Goal: Task Accomplishment & Management: Manage account settings

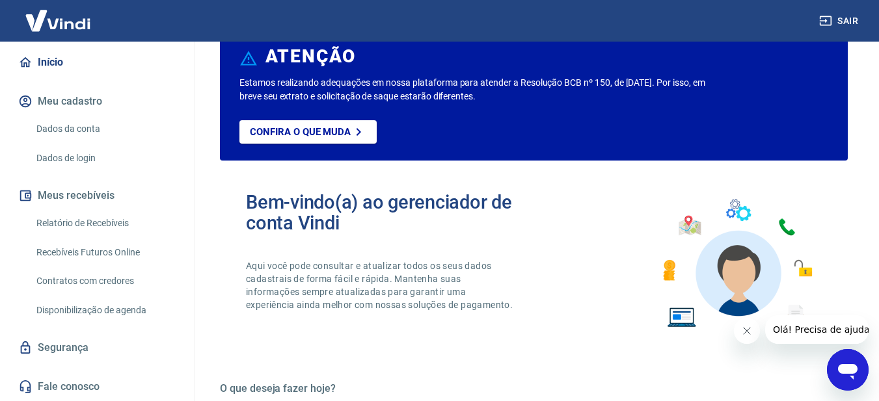
scroll to position [65, 0]
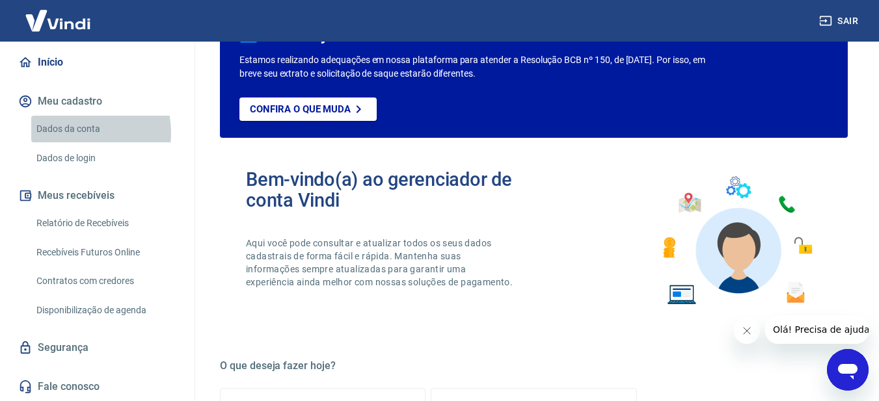
click at [75, 133] on link "Dados da conta" at bounding box center [105, 129] width 148 height 27
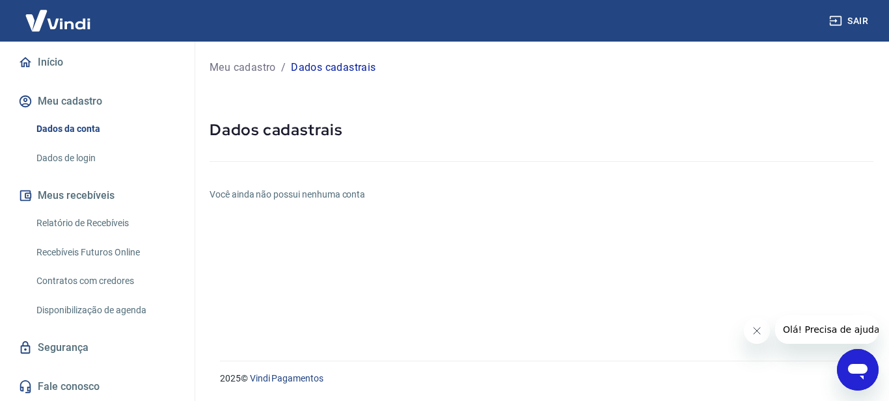
click at [81, 157] on link "Dados de login" at bounding box center [105, 158] width 148 height 27
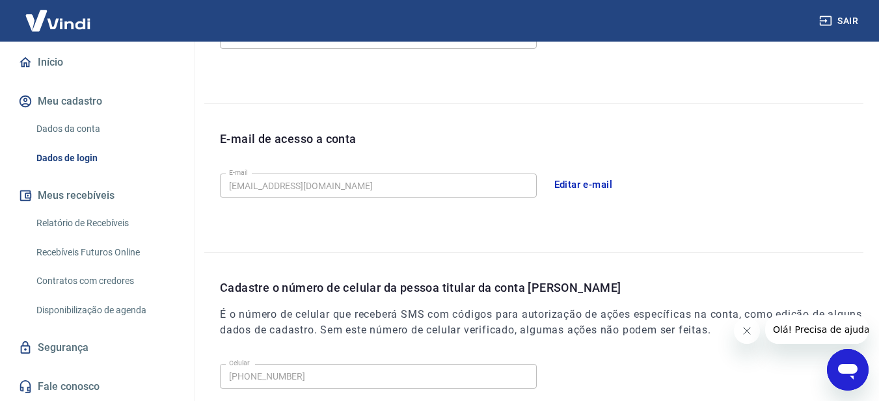
scroll to position [195, 0]
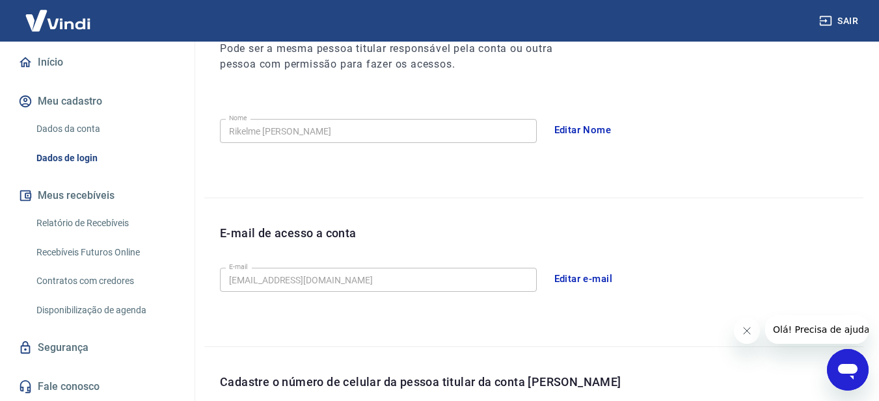
click at [83, 130] on link "Dados da conta" at bounding box center [105, 129] width 148 height 27
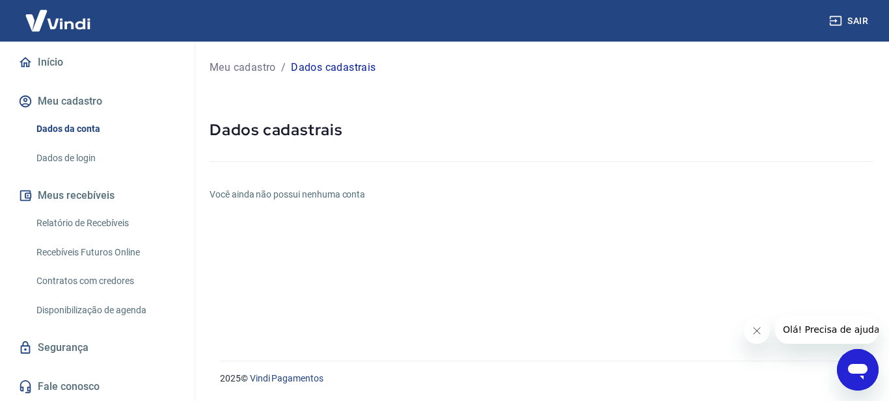
click at [71, 344] on link "Segurança" at bounding box center [97, 348] width 163 height 29
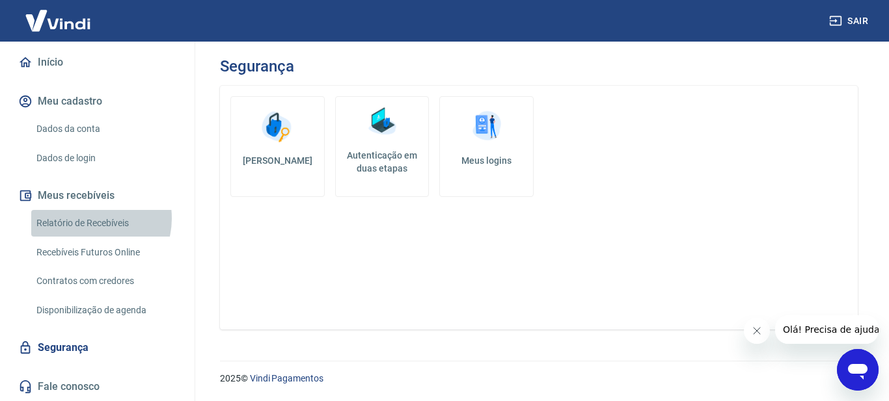
click at [87, 219] on link "Relatório de Recebíveis" at bounding box center [105, 223] width 148 height 27
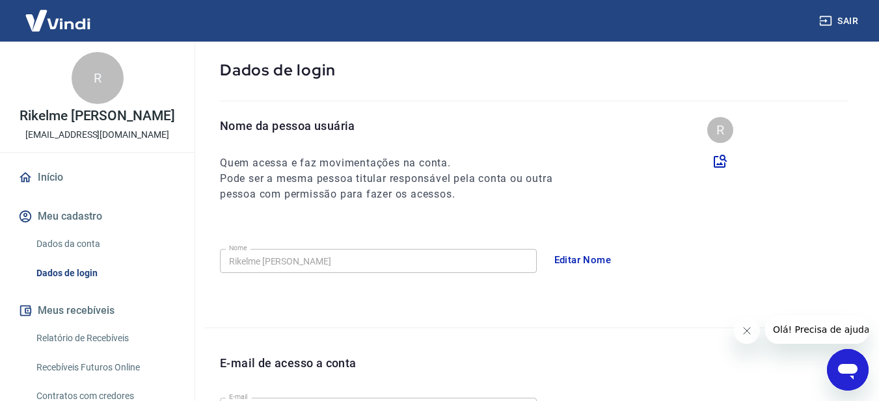
scroll to position [130, 0]
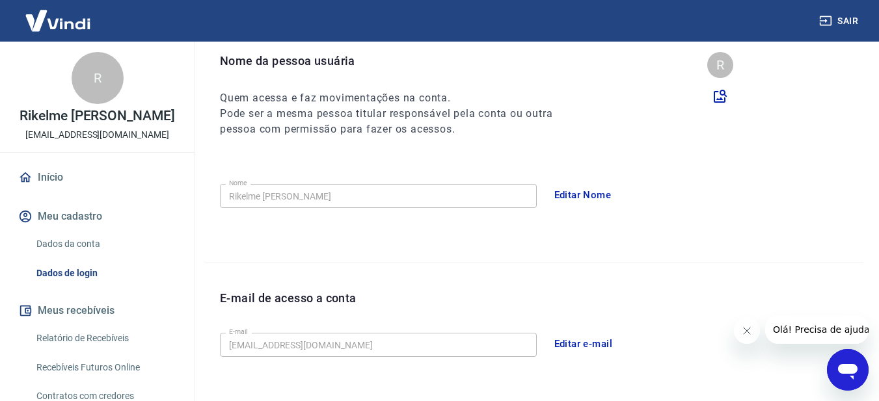
click at [85, 241] on link "Dados da conta" at bounding box center [105, 244] width 148 height 27
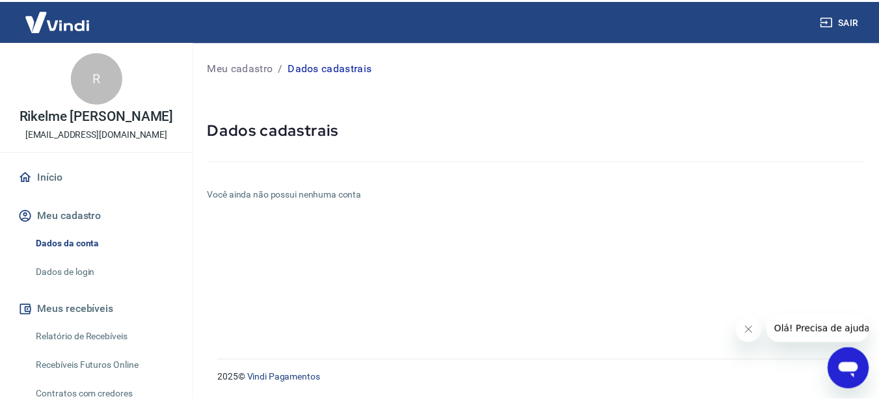
scroll to position [115, 0]
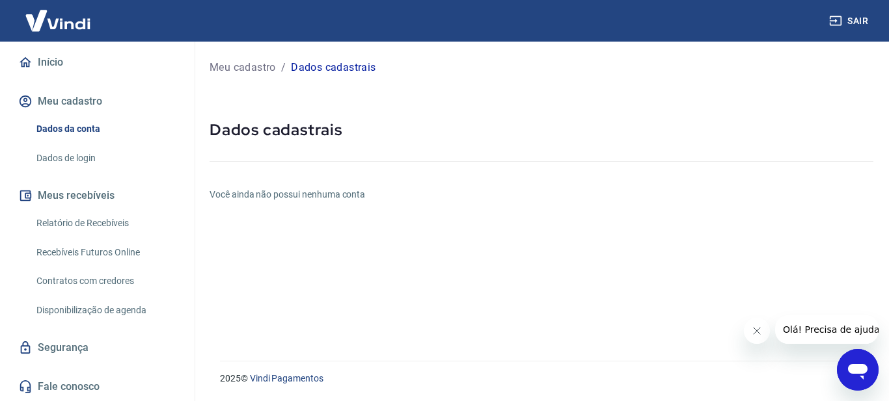
click at [88, 309] on link "Disponibilização de agenda" at bounding box center [105, 310] width 148 height 27
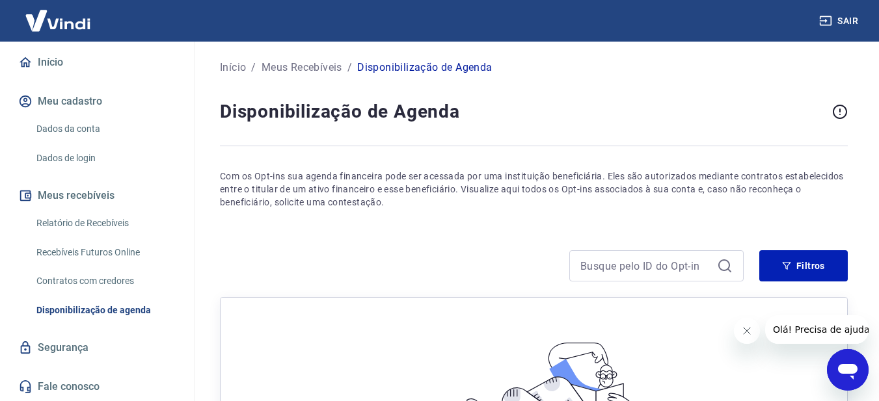
click at [90, 282] on link "Contratos com credores" at bounding box center [105, 281] width 148 height 27
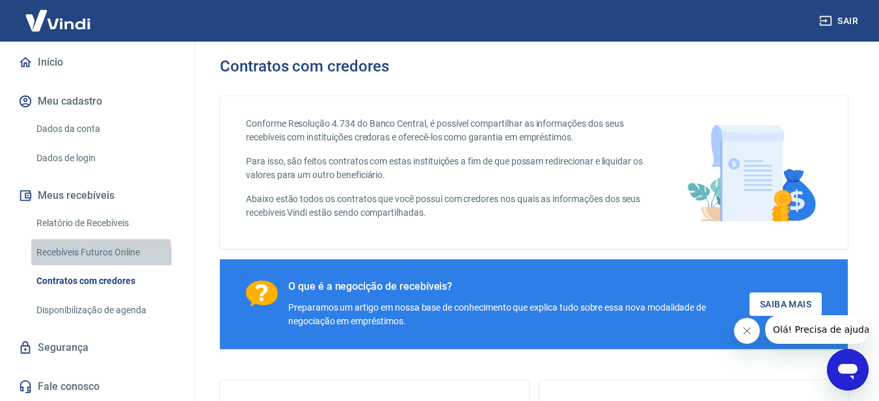
click at [95, 256] on link "Recebíveis Futuros Online" at bounding box center [105, 252] width 148 height 27
click at [854, 364] on icon "Abrir janela de mensagens" at bounding box center [847, 370] width 23 height 23
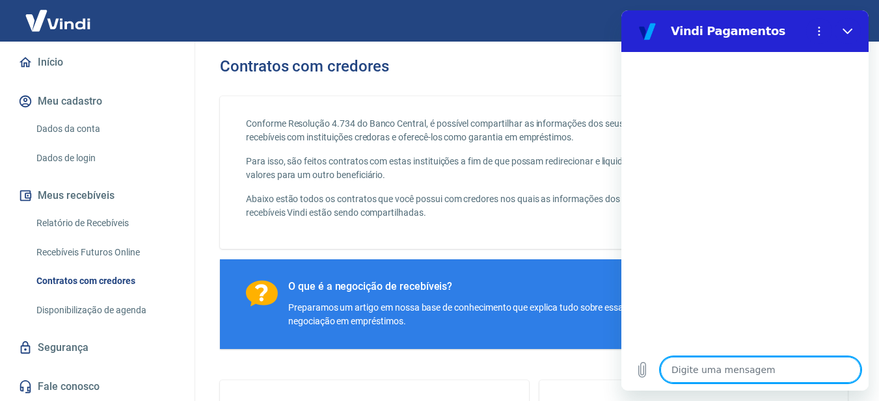
click at [735, 369] on textarea at bounding box center [760, 370] width 200 height 26
type textarea "B"
type textarea "x"
type textarea "Bo"
type textarea "x"
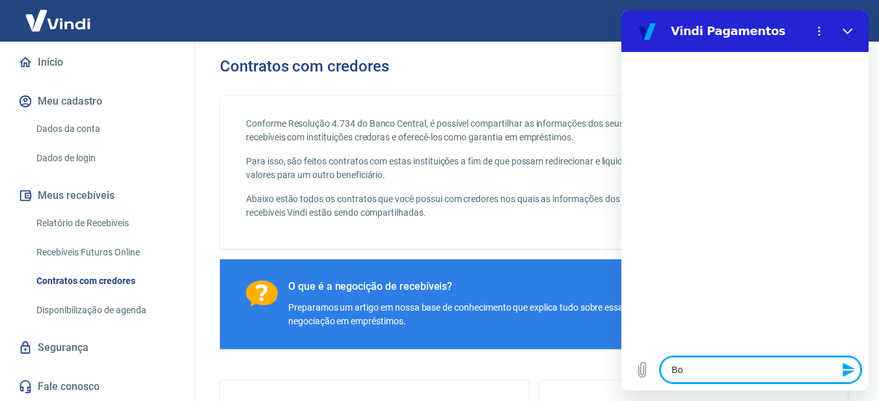
type textarea "Boa"
type textarea "x"
type textarea "Boa"
type textarea "x"
type textarea "Boa t"
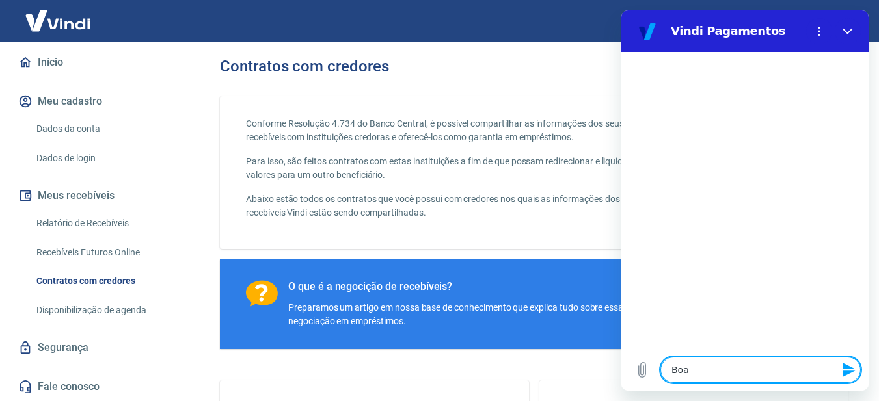
type textarea "x"
type textarea "Boa ta"
type textarea "x"
type textarea "Boa tar"
type textarea "x"
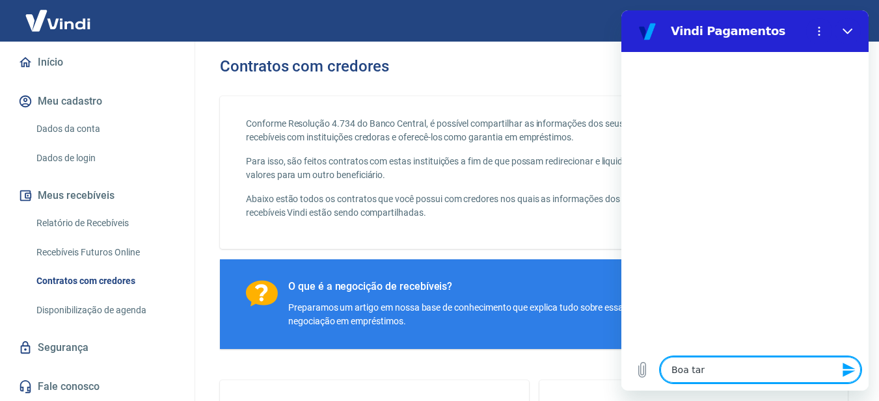
type textarea "Boa tard"
type textarea "x"
type textarea "Boa tarde"
type textarea "x"
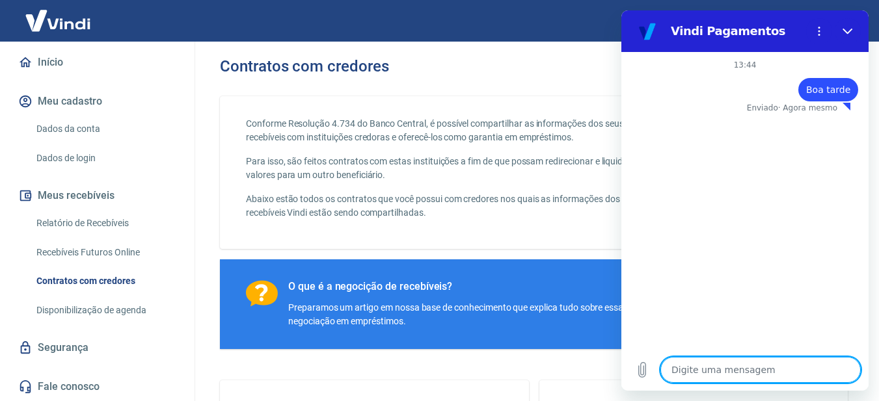
type textarea "x"
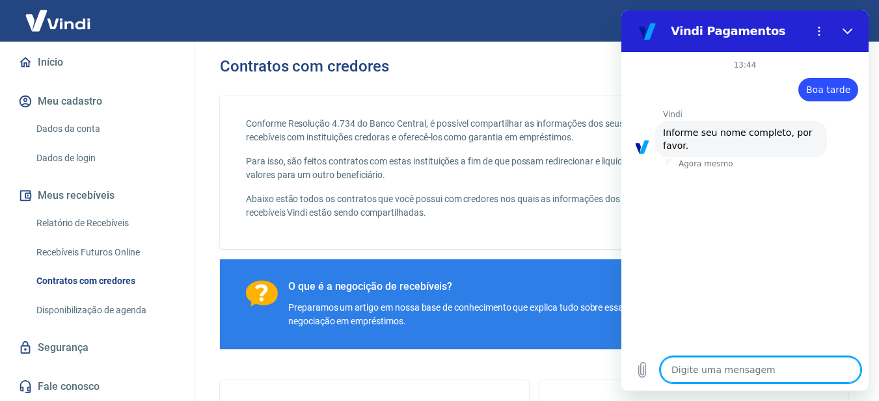
click at [698, 368] on textarea at bounding box center [760, 370] width 200 height 26
type textarea "K"
type textarea "x"
type textarea "Ka"
type textarea "x"
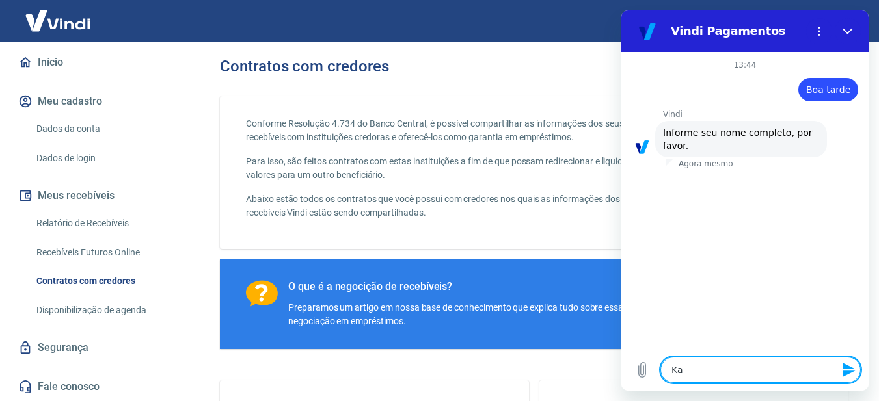
type textarea "Kai"
type textarea "x"
type textarea "Kaiq"
type textarea "x"
type textarea "Kaiqu"
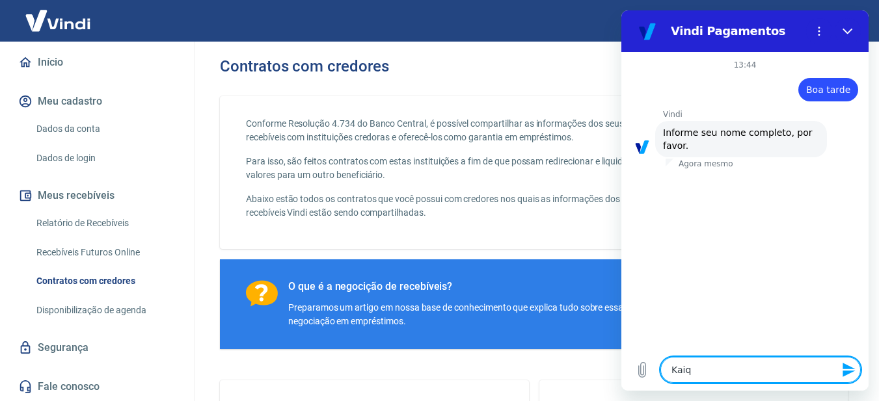
type textarea "x"
type textarea "Kaique"
type textarea "x"
type textarea "Kaique"
type textarea "x"
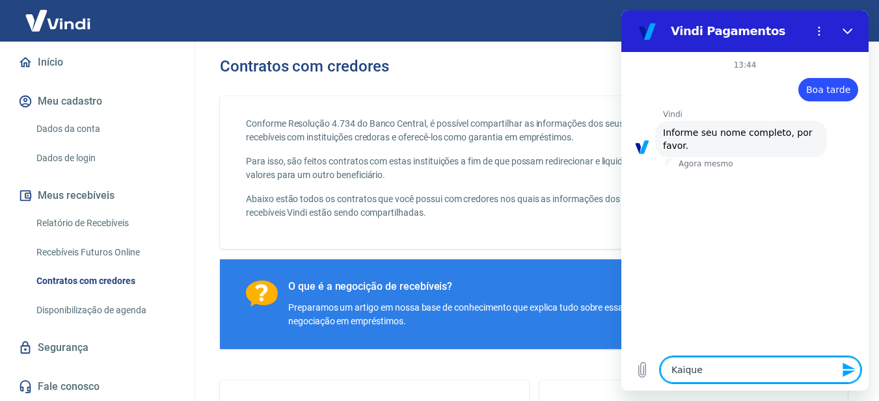
type textarea "Kaique M"
type textarea "x"
type textarea "Kaique Ma"
type textarea "x"
type textarea "Kaique Mar"
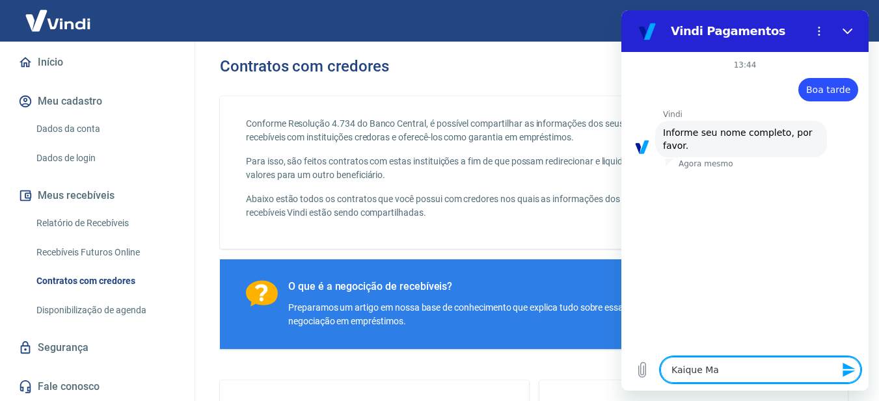
type textarea "x"
type textarea "Kaique Marc"
type textarea "x"
type textarea "Kaique Marce"
type textarea "x"
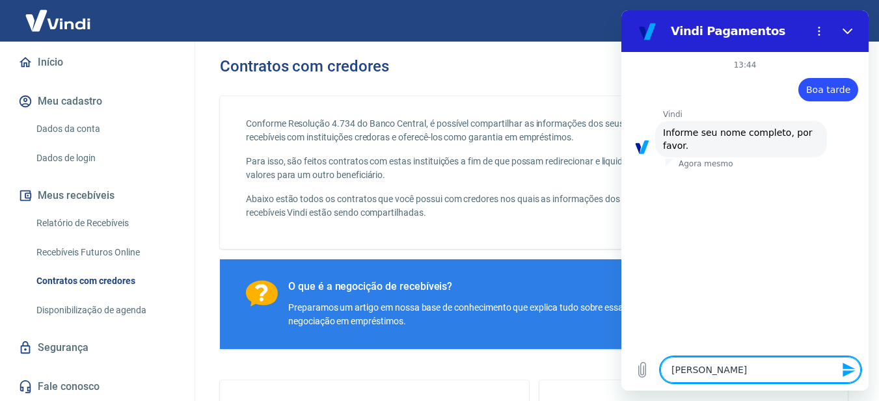
type textarea "Kaique Marcel"
type textarea "x"
type textarea "Kaique Marceli"
type textarea "x"
type textarea "Kaique Marcelin"
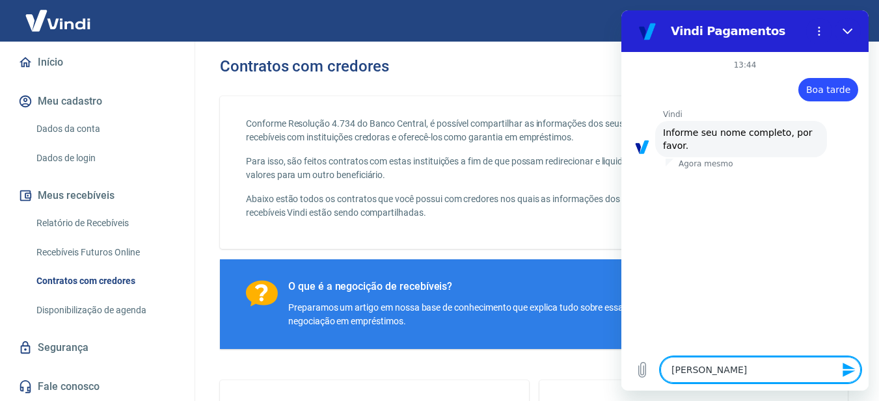
type textarea "x"
type textarea "[PERSON_NAME]"
type textarea "x"
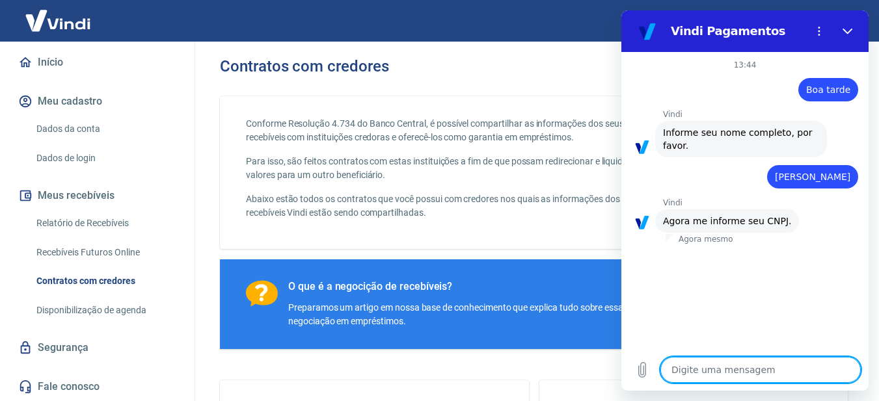
type textarea "x"
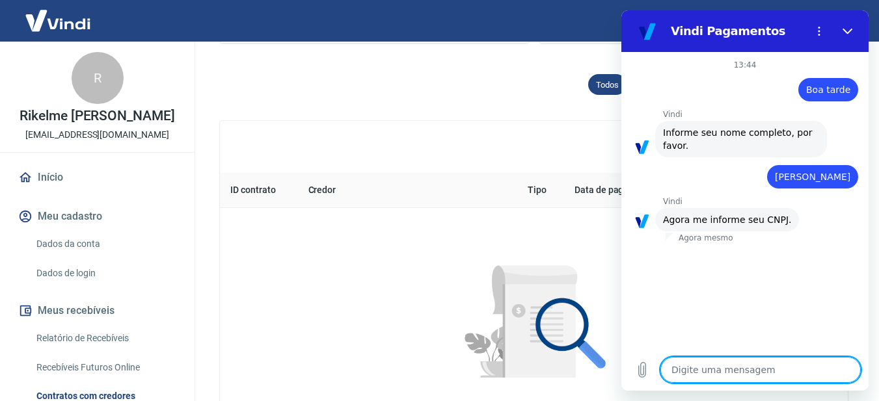
scroll to position [375, 0]
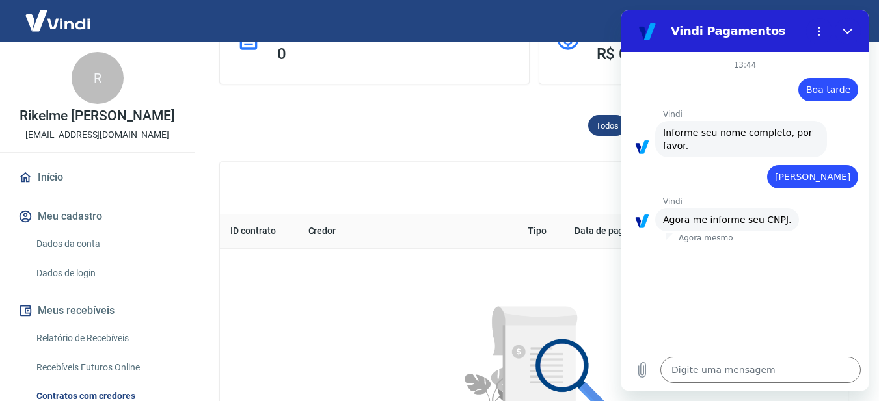
click at [817, 170] on div "diz: Kaique Marcelino" at bounding box center [812, 176] width 91 height 23
click at [688, 368] on textarea at bounding box center [760, 370] width 200 height 26
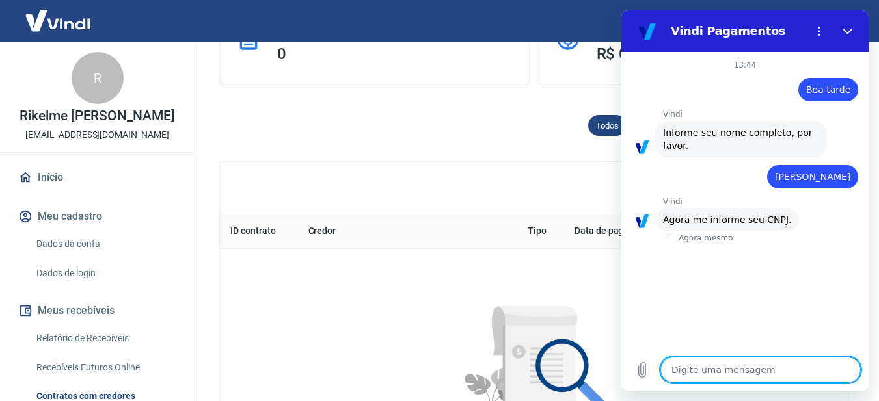
type textarea "5"
type textarea "x"
type textarea "55"
type textarea "x"
type textarea "554"
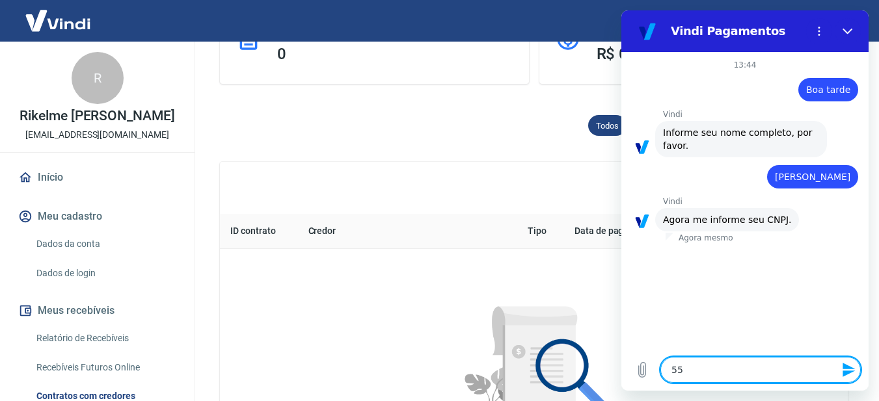
type textarea "x"
type textarea "5541"
type textarea "x"
type textarea "55419"
type textarea "x"
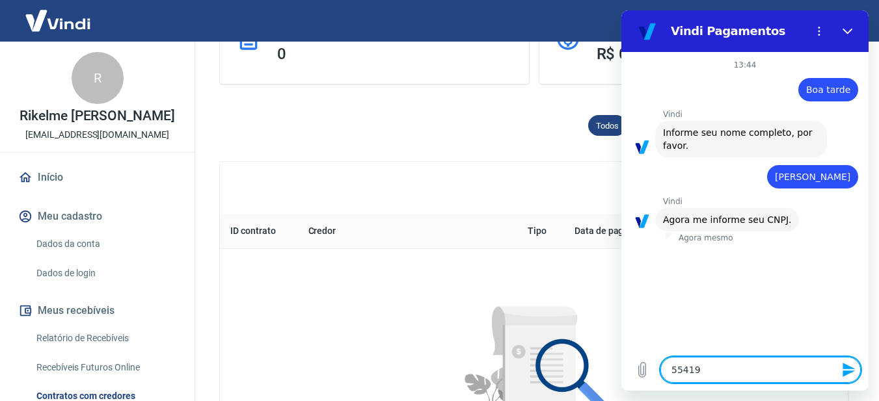
type textarea "554196"
type textarea "x"
type textarea "5541966"
type textarea "x"
type textarea "55419668"
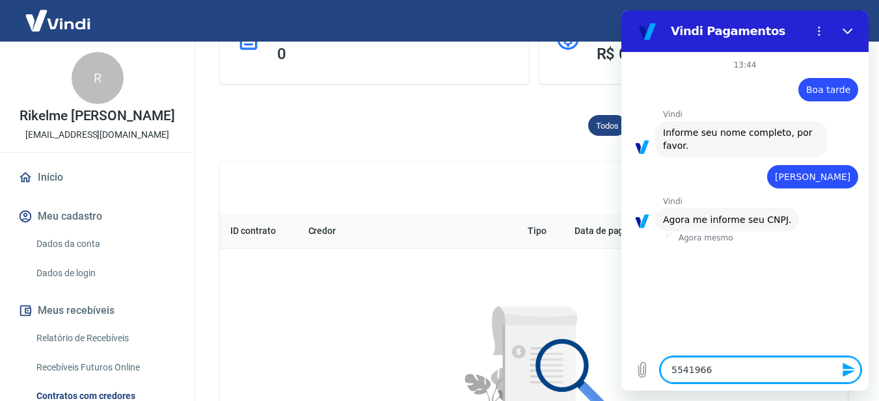
type textarea "x"
type textarea "554196680"
type textarea "x"
type textarea "5541966800"
type textarea "x"
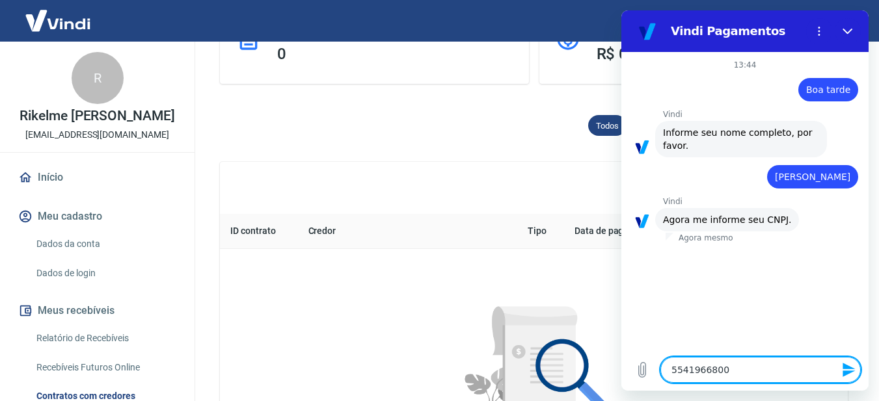
type textarea "55419668000"
type textarea "x"
type textarea "554196680001"
type textarea "x"
type textarea "5541966800016"
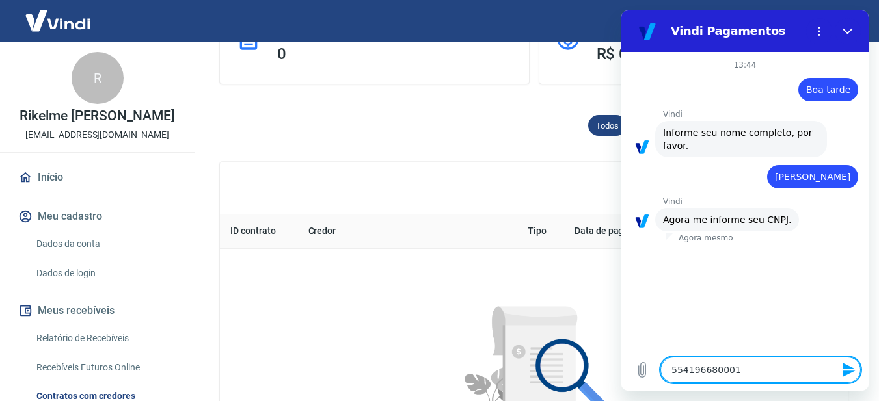
type textarea "x"
type textarea "55419668000160"
type textarea "x"
type textarea "55419668000160"
click at [857, 372] on button "Enviar mensagem" at bounding box center [848, 370] width 26 height 26
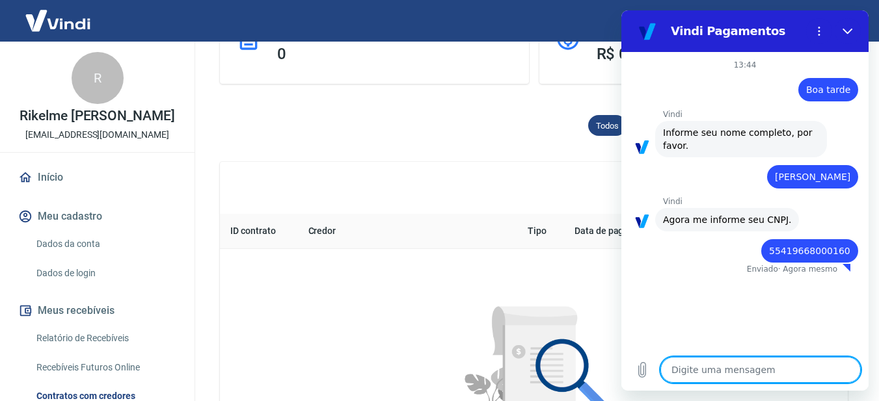
type textarea "x"
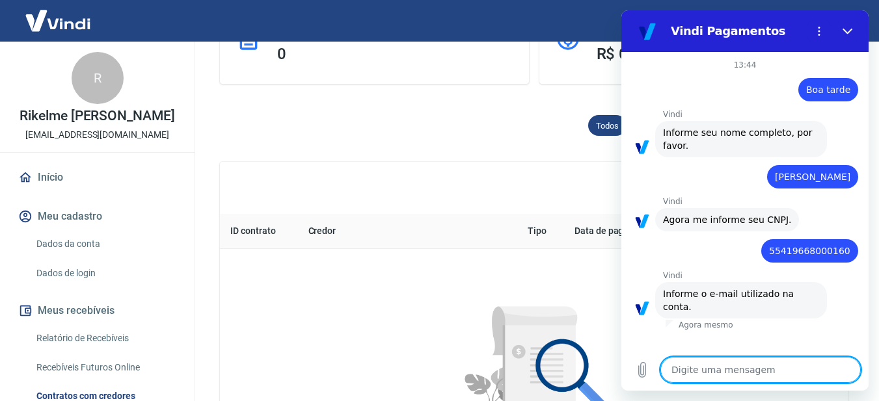
click at [768, 372] on textarea at bounding box center [760, 370] width 200 height 26
type textarea "r"
type textarea "x"
type textarea "ry"
type textarea "x"
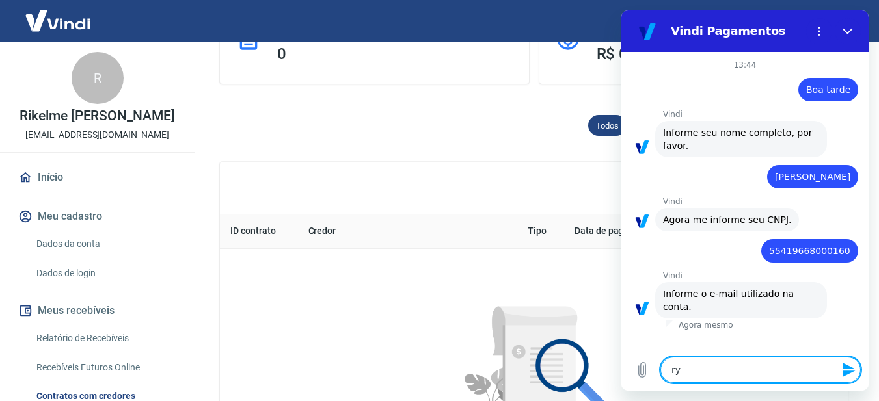
type textarea "r"
type textarea "x"
type textarea "ri"
type textarea "x"
type textarea "rik"
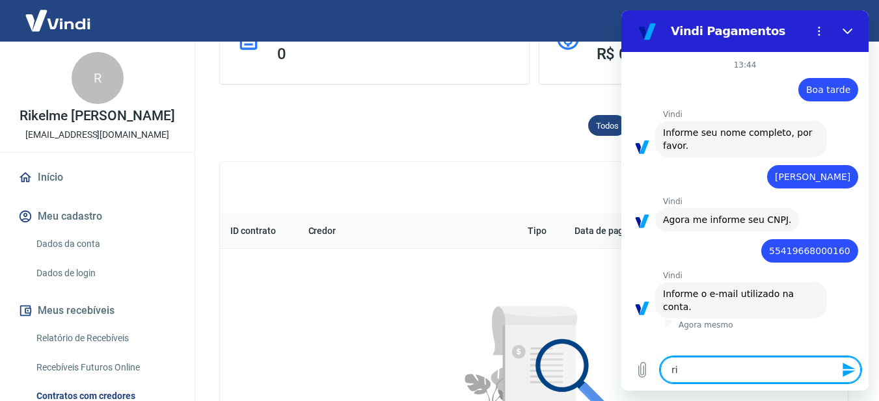
type textarea "x"
type textarea "rike"
type textarea "x"
type textarea "rikel"
type textarea "x"
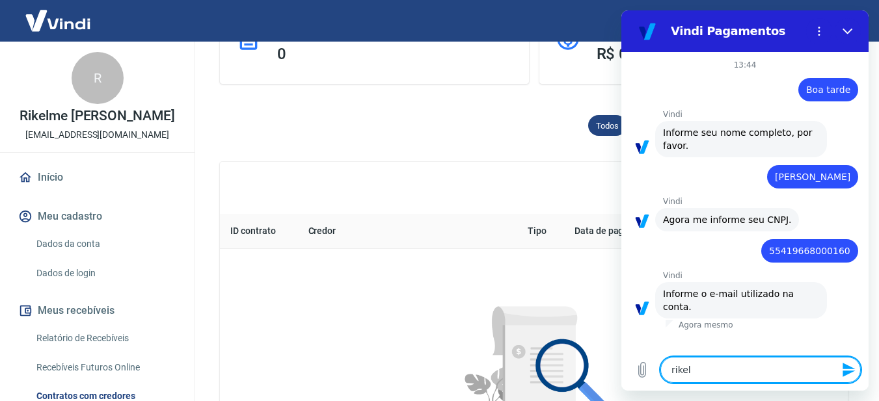
type textarea "rikelm"
type textarea "x"
type textarea "rikelme"
type textarea "x"
type textarea "rikelmej"
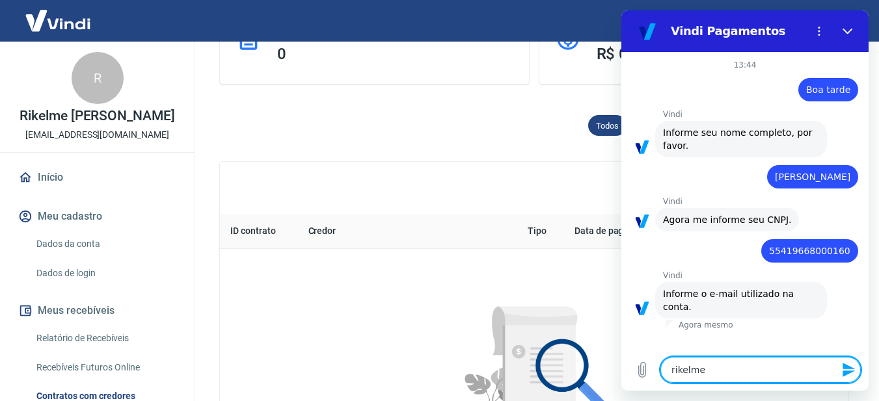
type textarea "x"
type textarea "rikelmejo"
type textarea "x"
type textarea "rikelmejos"
type textarea "x"
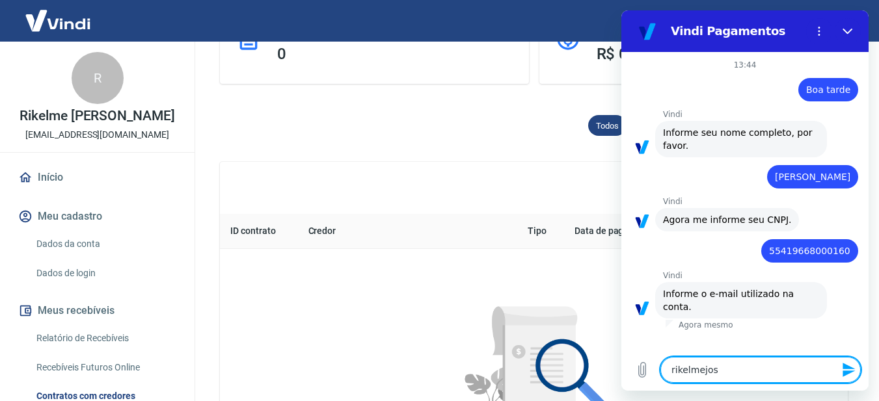
type textarea "rikelmejose"
type textarea "x"
type textarea "rikelmejosed"
type textarea "x"
type textarea "rikelmejoseda"
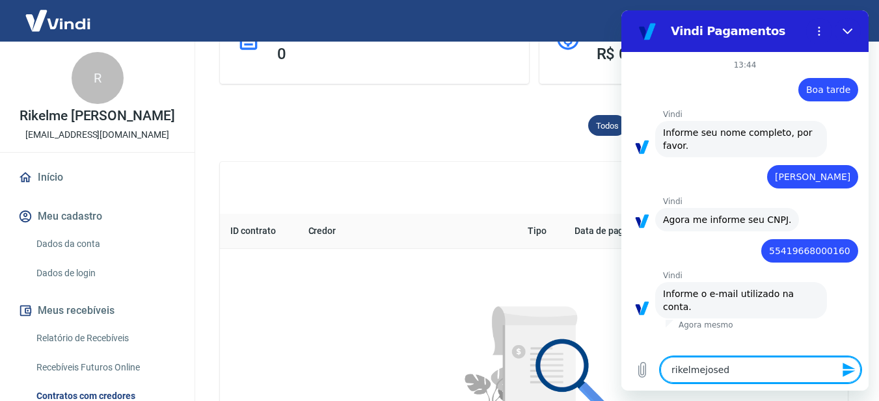
type textarea "x"
type textarea "rikelmejosedas"
type textarea "x"
type textarea "rikelmejosedasi"
type textarea "x"
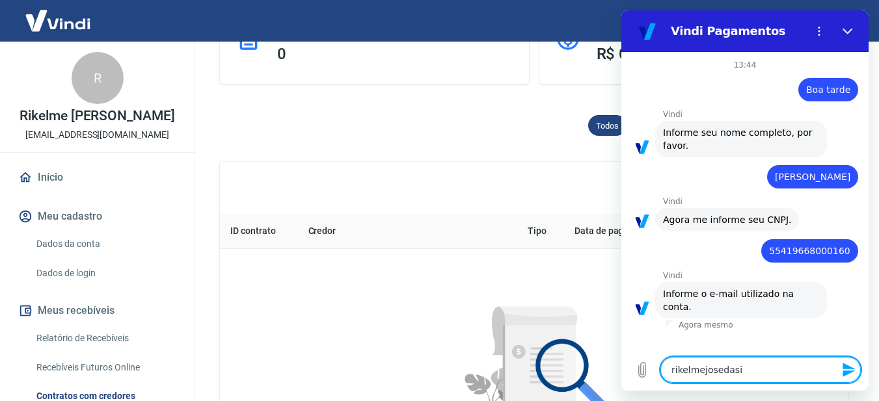
type textarea "rikelmejosedasil"
type textarea "x"
type textarea "rikelmejosedasilv"
type textarea "x"
type textarea "rikelmejosedasilva"
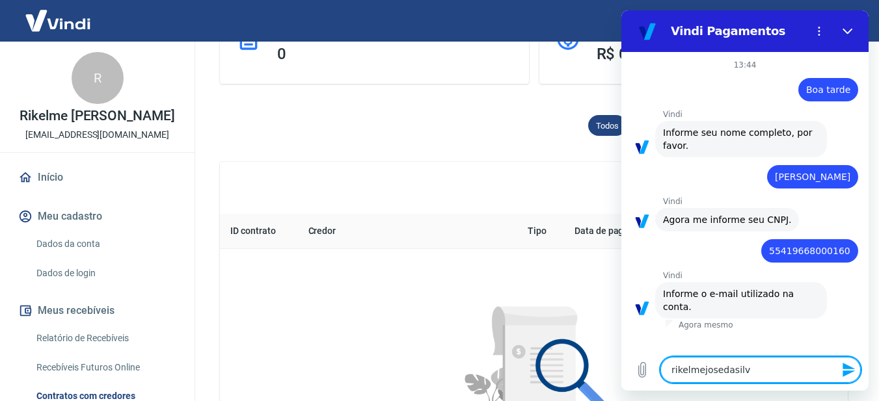
type textarea "x"
type textarea "rikelmejosedasilva7"
type textarea "x"
type textarea "rikelmejosedasilva78"
type textarea "x"
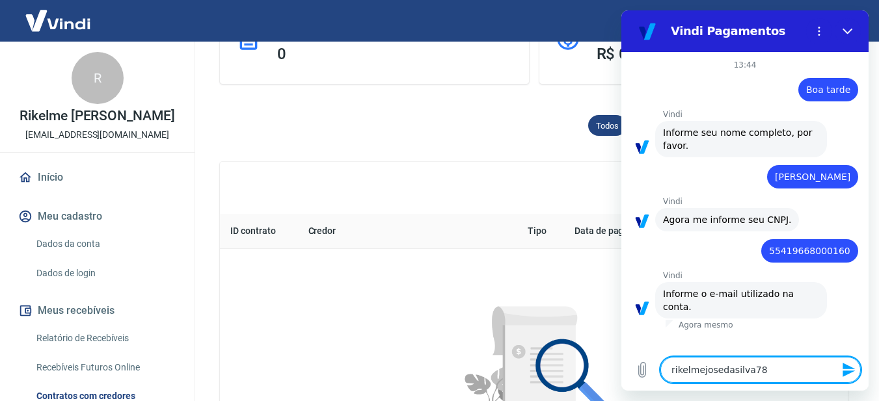
type textarea "rikelmejosedasilva78@"
type textarea "x"
type textarea "rikelmejosedasilva78@f"
type textarea "x"
type textarea "rikelmejosedasilva78@fg"
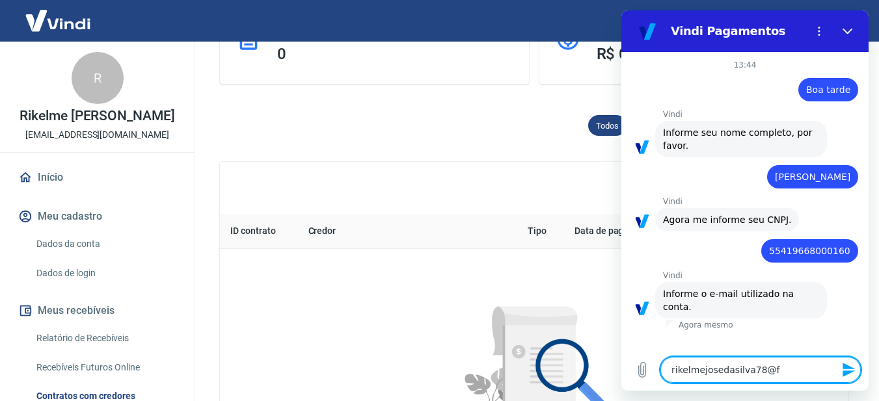
type textarea "x"
type textarea "rikelmejosedasilva78@f"
type textarea "x"
type textarea "rikelmejosedasilva78@"
type textarea "x"
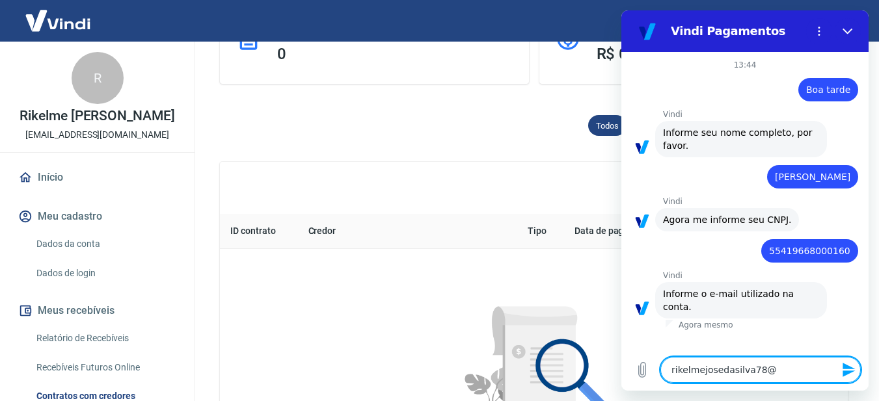
type textarea "rikelmejosedasilva78@g"
type textarea "x"
type textarea "rikelmejosedasilva78@gm"
type textarea "x"
type textarea "rikelmejosedasilva78@gma"
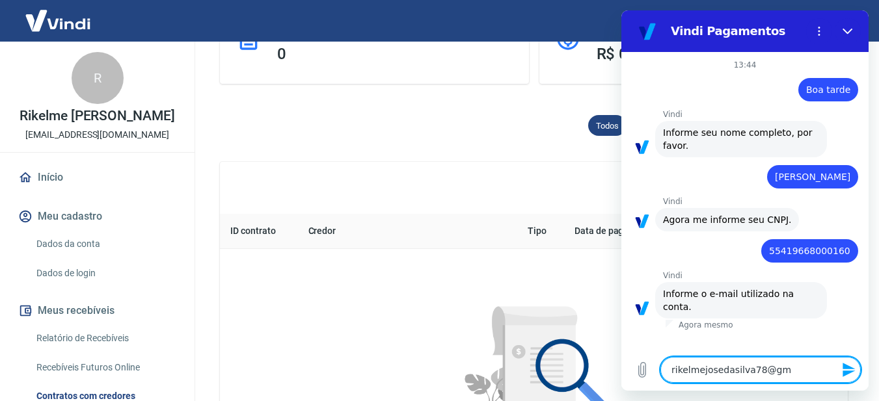
type textarea "x"
type textarea "rikelmejosedasilva78@gmai"
type textarea "x"
type textarea "rikelmejosedasilva78@gmail"
type textarea "x"
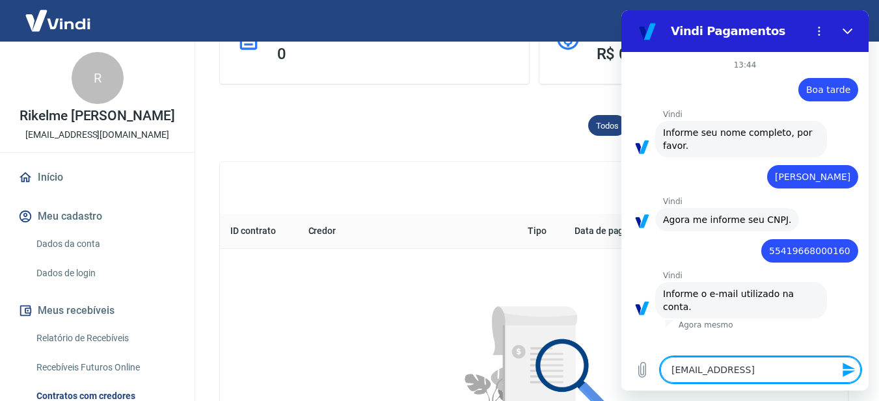
type textarea "rikelmejosedasilva78@gmail."
type textarea "x"
type textarea "rikelmejosedasilva78@gmail.c"
type textarea "x"
type textarea "rikelmejosedasilva78@gmail.co"
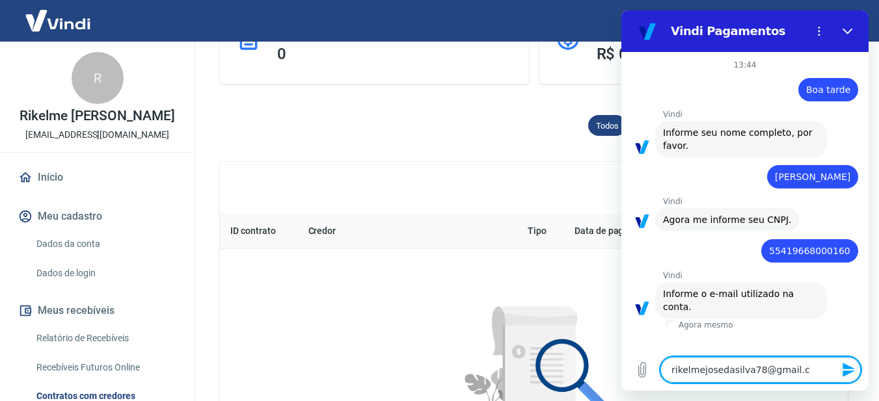
type textarea "x"
type textarea "[EMAIL_ADDRESS][DOMAIN_NAME]"
type textarea "x"
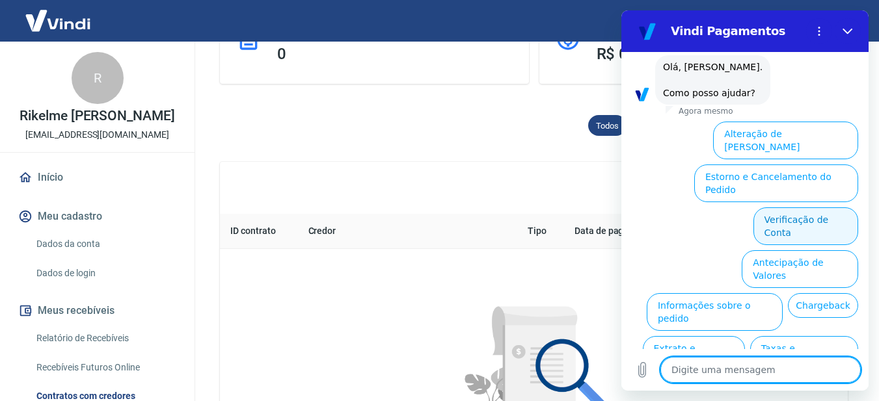
scroll to position [341, 0]
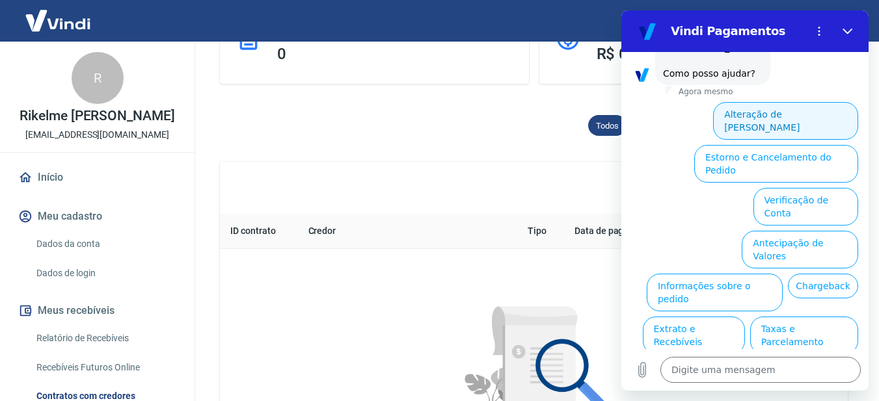
click at [799, 102] on button "Alteração de [PERSON_NAME]" at bounding box center [785, 121] width 145 height 38
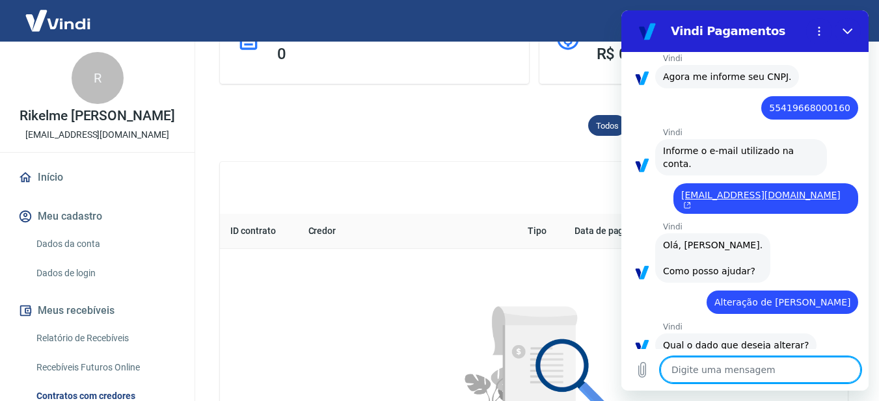
scroll to position [295, 0]
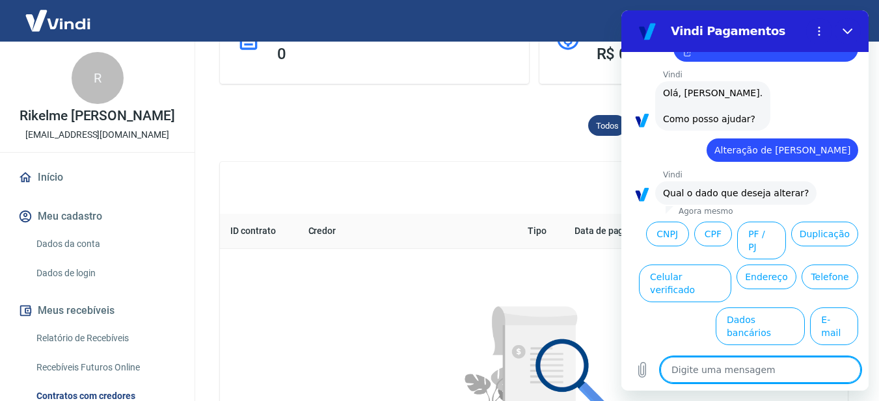
click at [778, 370] on textarea at bounding box center [760, 370] width 200 height 26
type textarea "x"
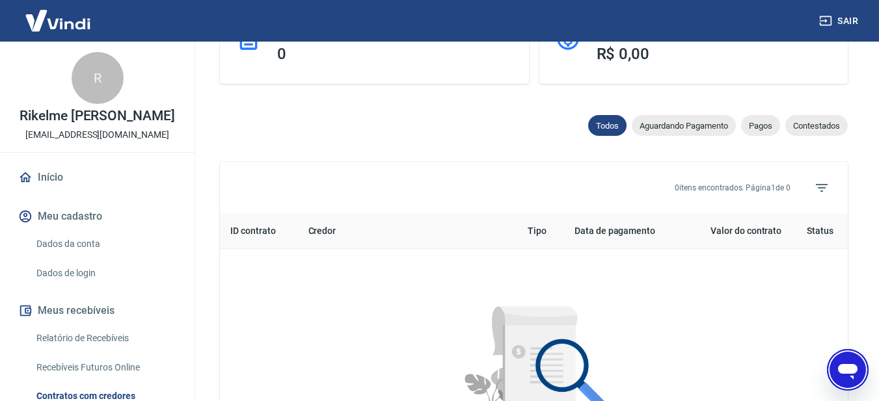
scroll to position [341, 0]
click at [845, 355] on div "Abrir janela de mensagens" at bounding box center [847, 370] width 39 height 39
type textarea "x"
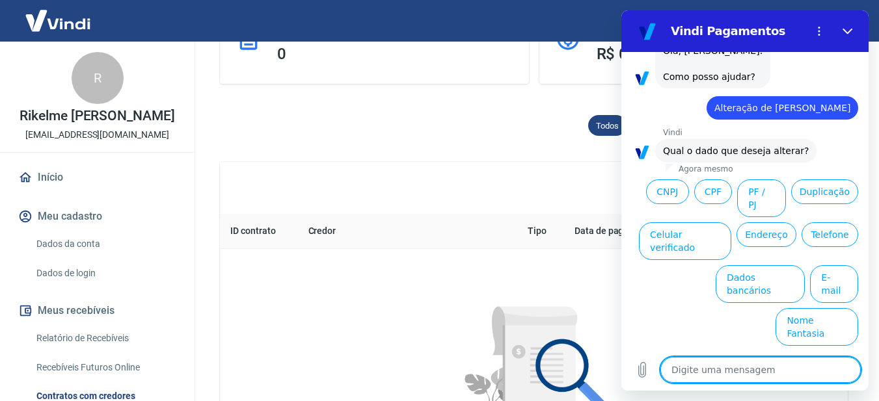
scroll to position [295, 0]
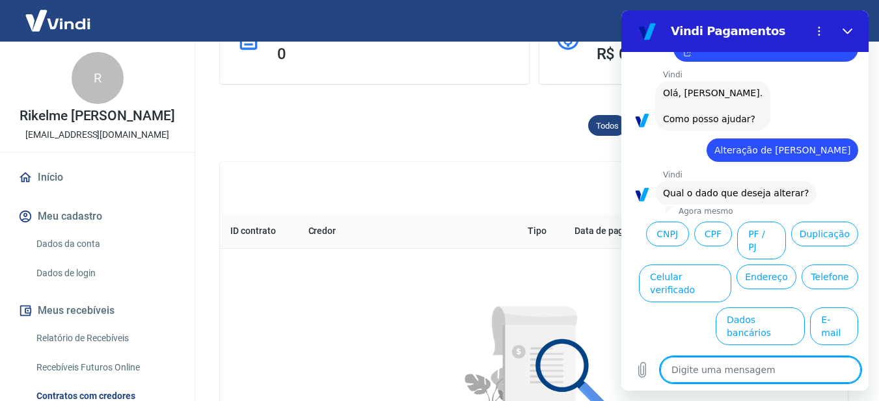
type textarea "O"
type textarea "x"
type textarea "Ou"
type textarea "x"
type textarea "Out"
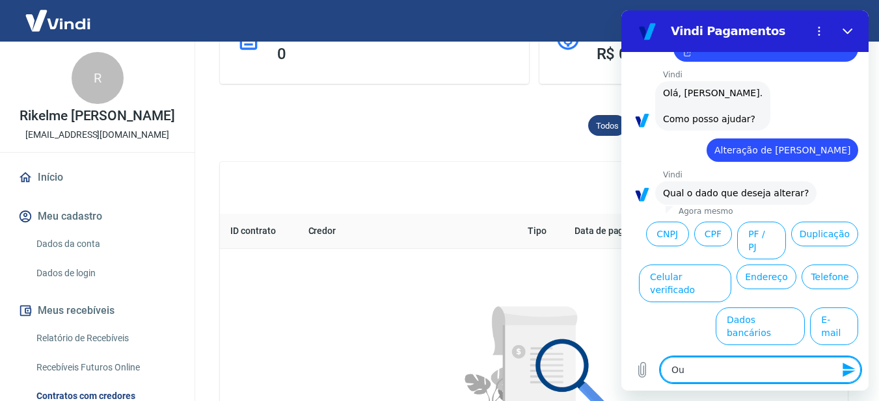
type textarea "x"
type textarea "Outr"
type textarea "x"
type textarea "Outro"
type textarea "x"
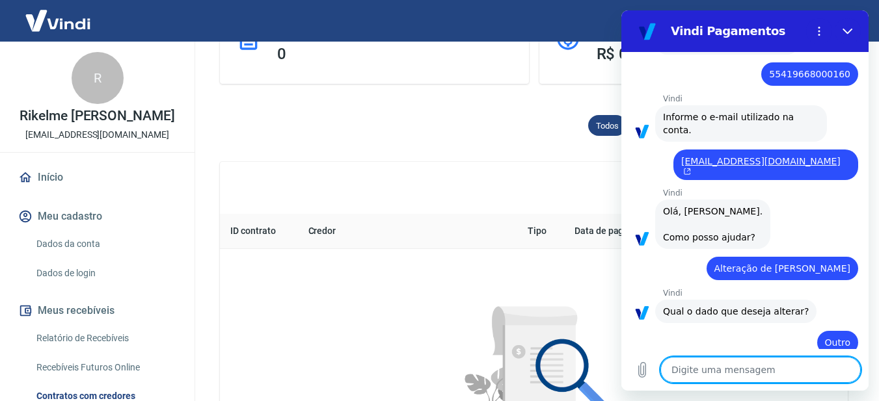
type textarea "x"
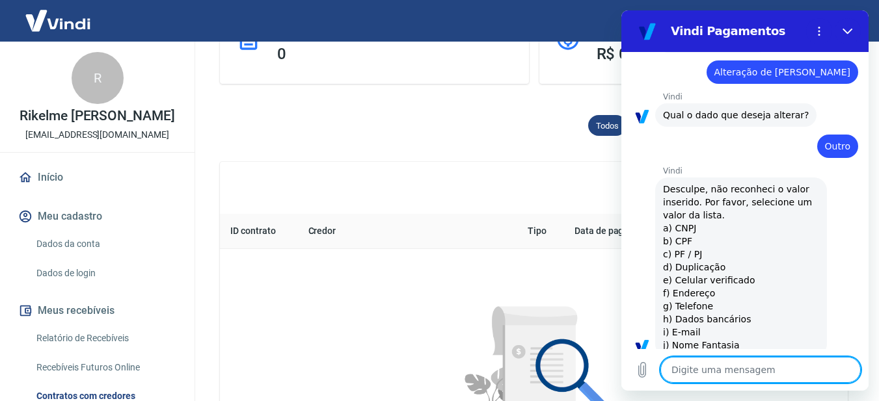
scroll to position [376, 0]
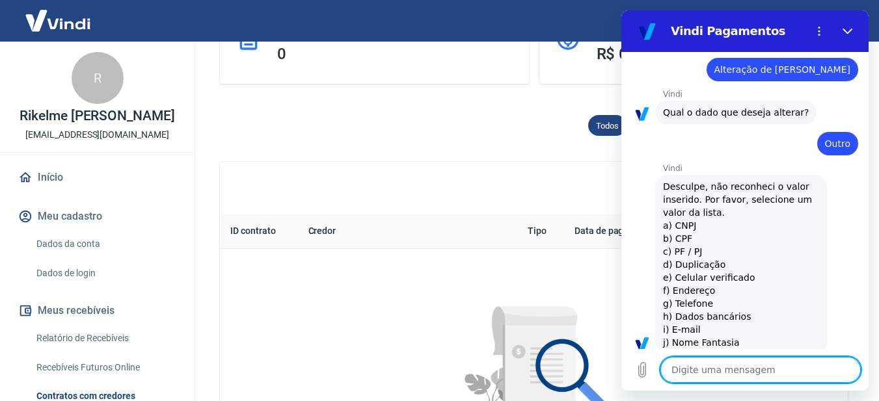
type textarea "b"
type textarea "x"
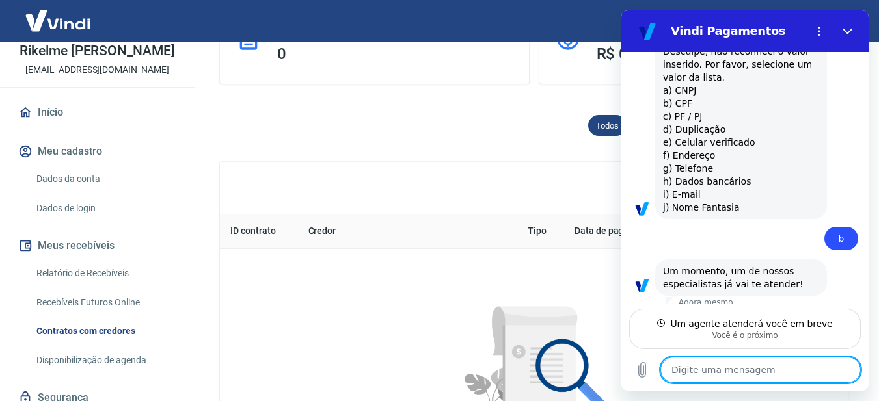
scroll to position [498, 0]
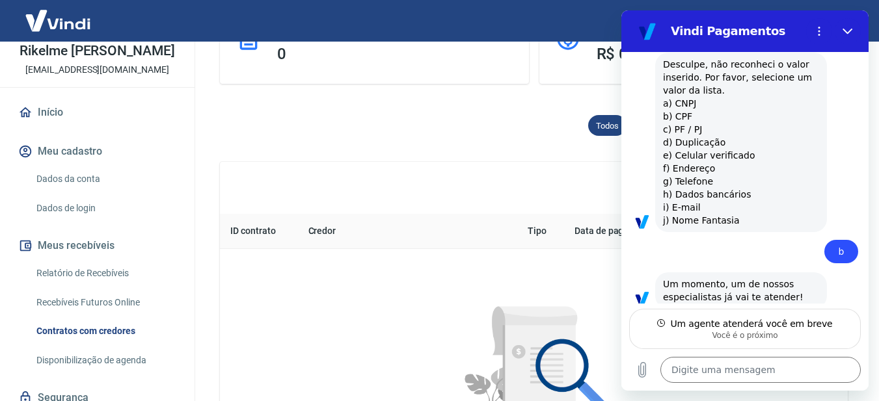
type textarea "x"
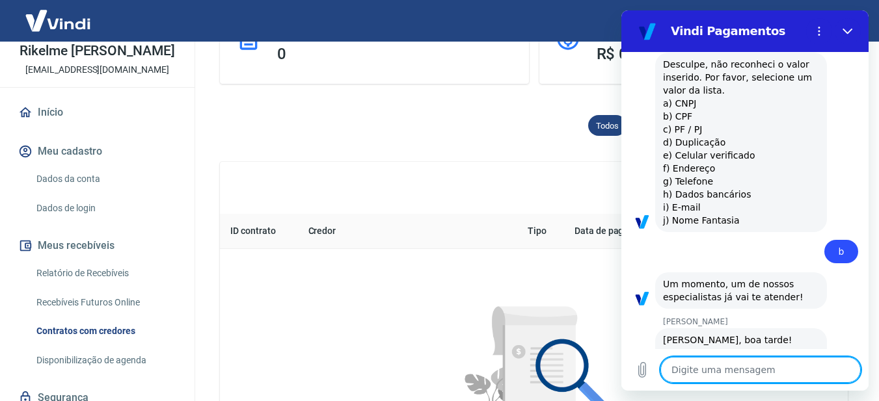
scroll to position [535, 0]
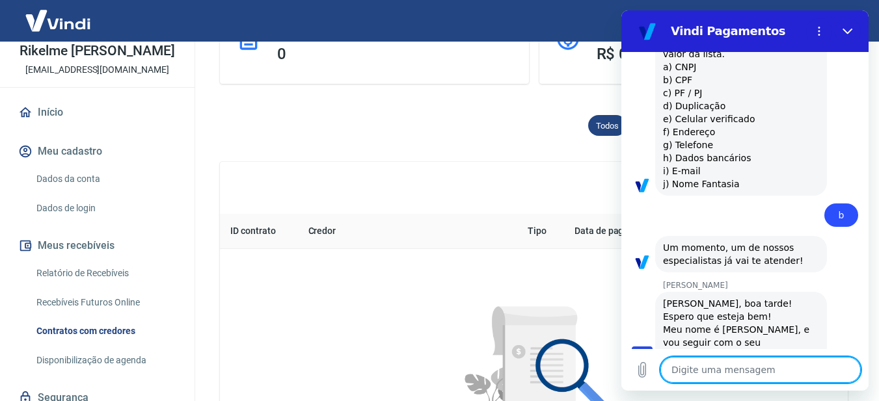
type textarea "B"
type textarea "x"
type textarea "Bo"
type textarea "x"
type textarea "Boa"
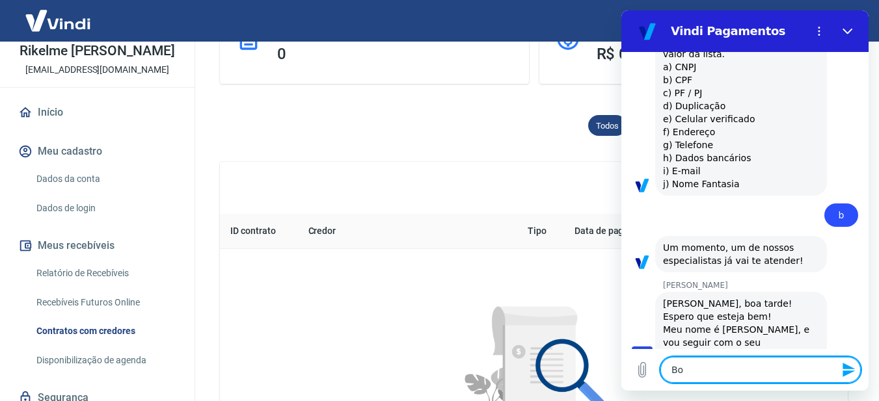
type textarea "x"
type textarea "Boa"
type textarea "x"
type textarea "Boa t"
type textarea "x"
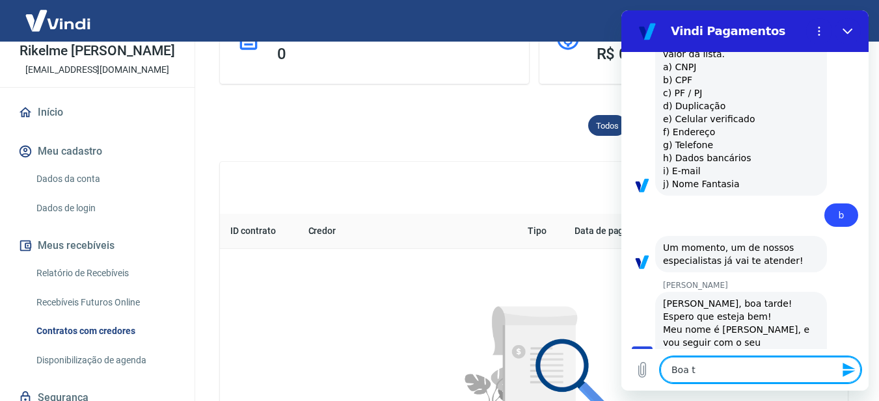
type textarea "Boa ta"
type textarea "x"
type textarea "Boa tar"
type textarea "x"
type textarea "Boa tard"
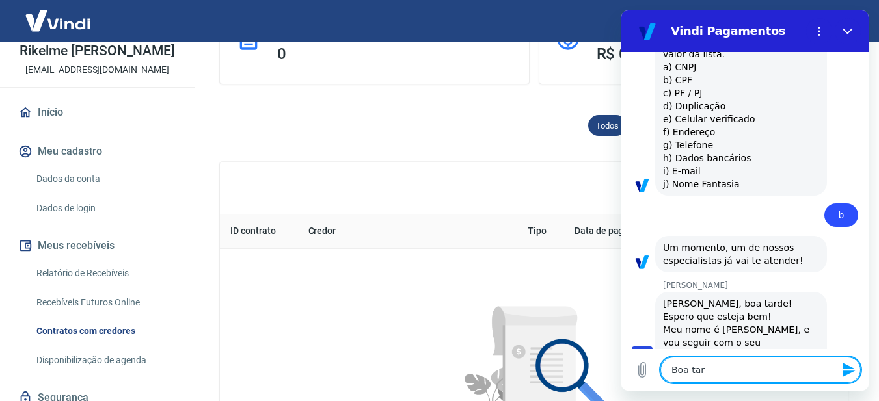
type textarea "x"
type textarea "Boa tarde"
type textarea "x"
type textarea "Boa tarde"
type textarea "x"
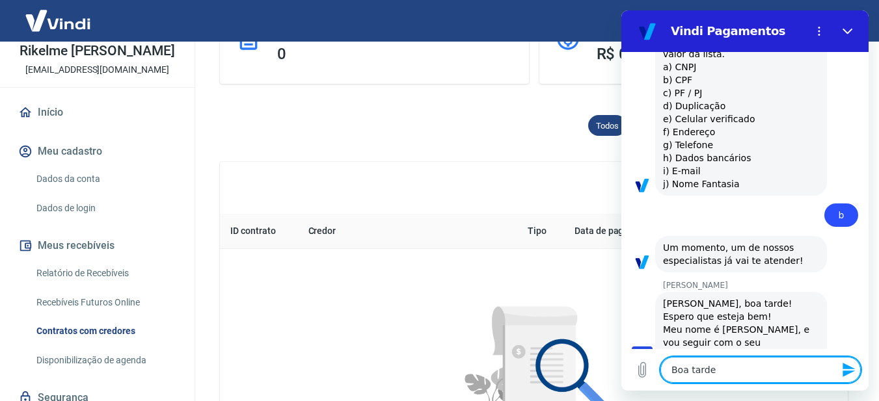
type textarea "Boa tarde N"
type textarea "x"
type textarea "Boa tarde Na"
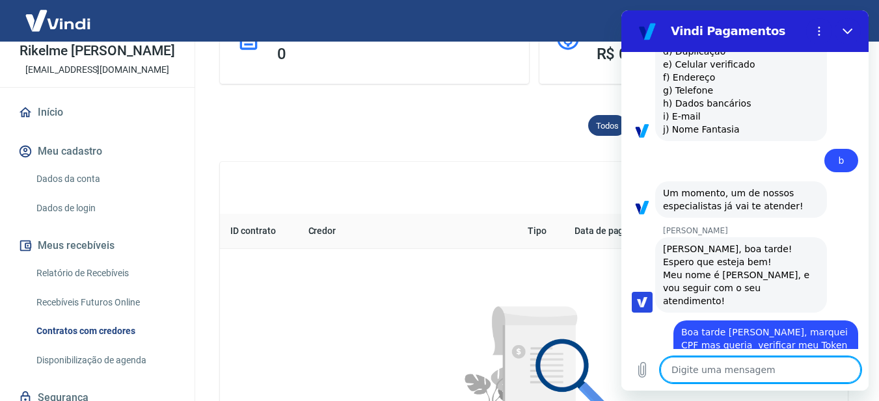
scroll to position [592, 0]
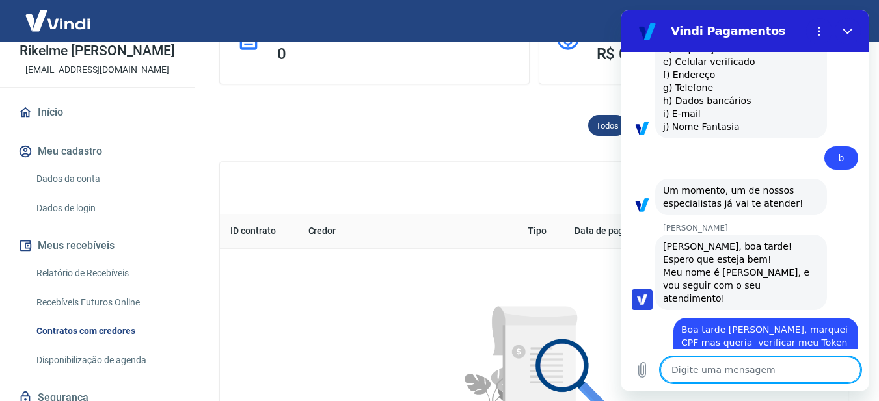
click at [112, 198] on link "Dados de login" at bounding box center [105, 208] width 148 height 27
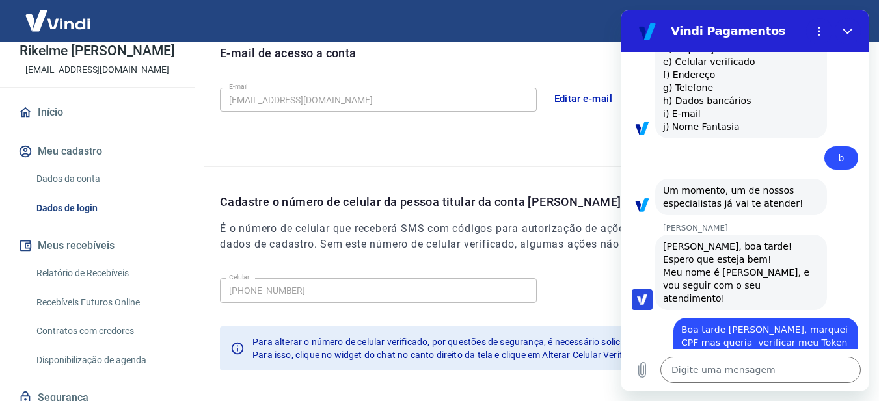
click at [450, 165] on div "E-mail de acesso a conta E-mail rikelmejosedasilva78@gmail.com E-mail Editar e-…" at bounding box center [533, 92] width 659 height 148
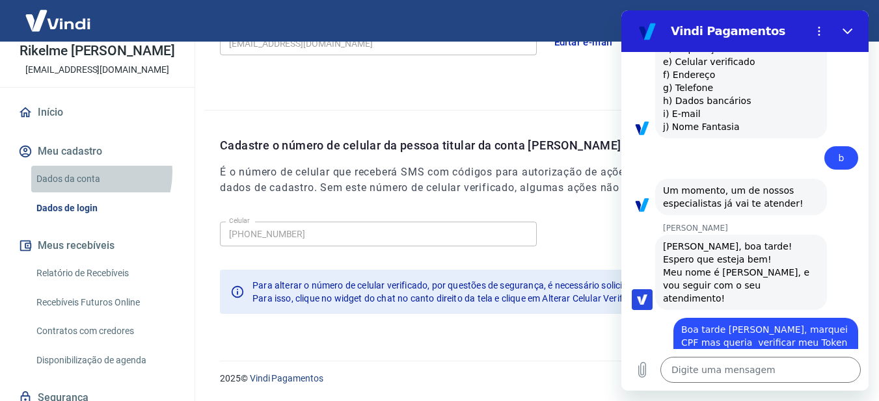
click at [83, 172] on link "Dados da conta" at bounding box center [105, 179] width 148 height 27
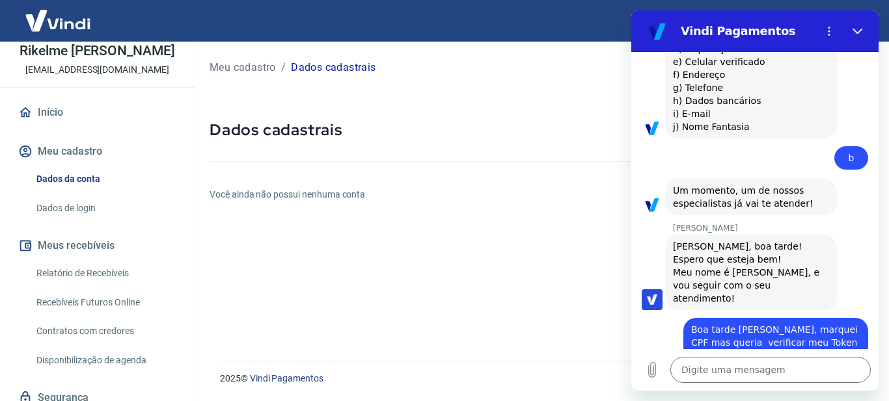
click at [446, 210] on div "Meu cadastro / Dados cadastrais Dados cadastrais Você ainda não possui nenhuma …" at bounding box center [541, 194] width 695 height 304
click at [856, 34] on icon "Fechar" at bounding box center [857, 31] width 10 height 10
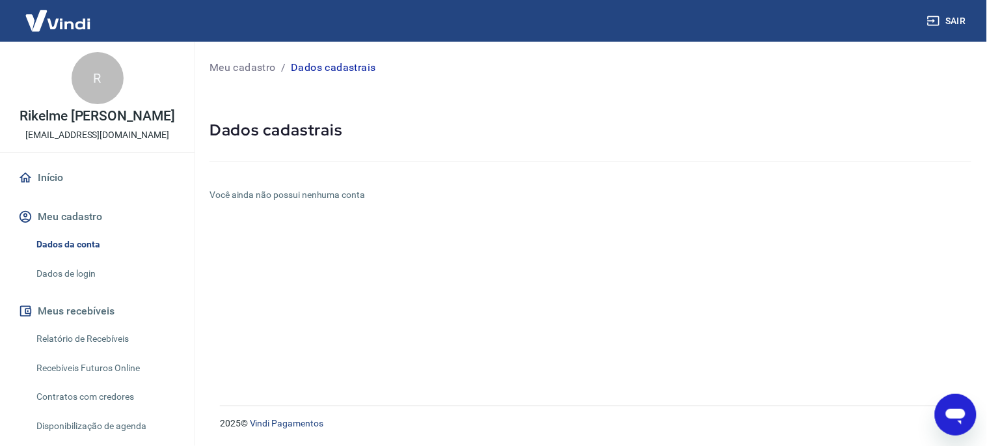
click at [878, 401] on icon "Abrir janela de mensagens" at bounding box center [955, 416] width 20 height 16
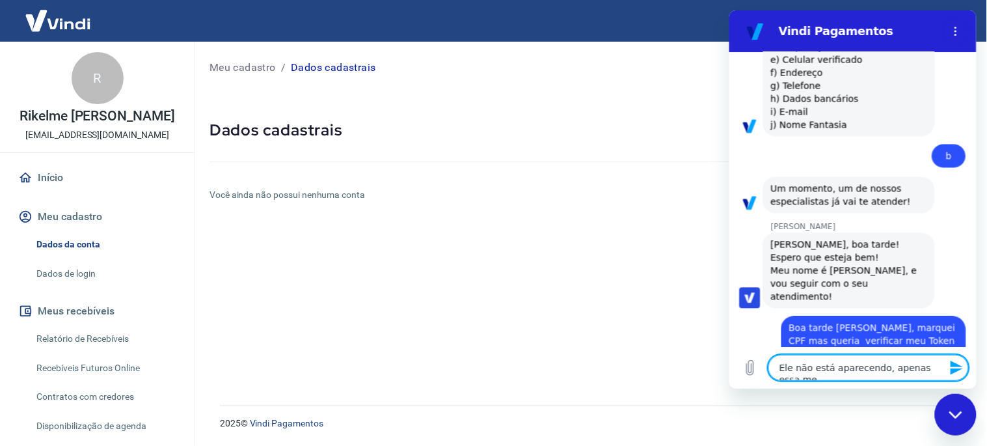
scroll to position [606, 0]
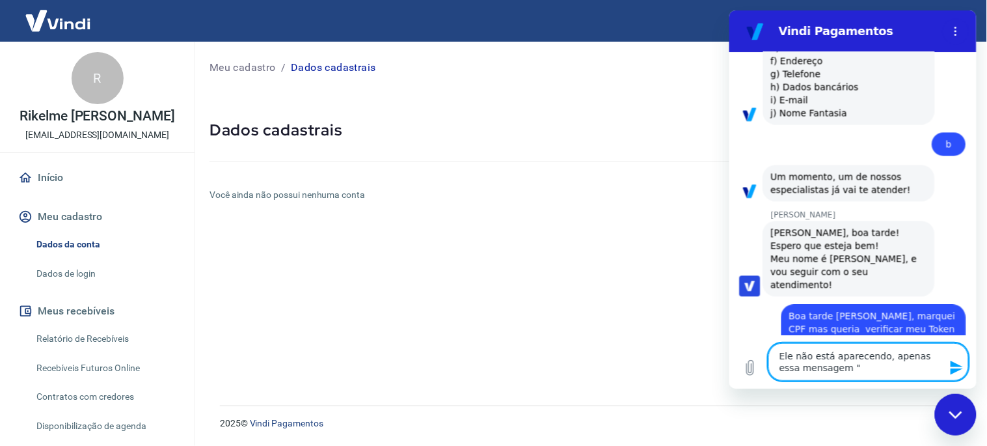
paste textarea "O token é um código que funciona como chave de integração da Vindi com o seu si…"
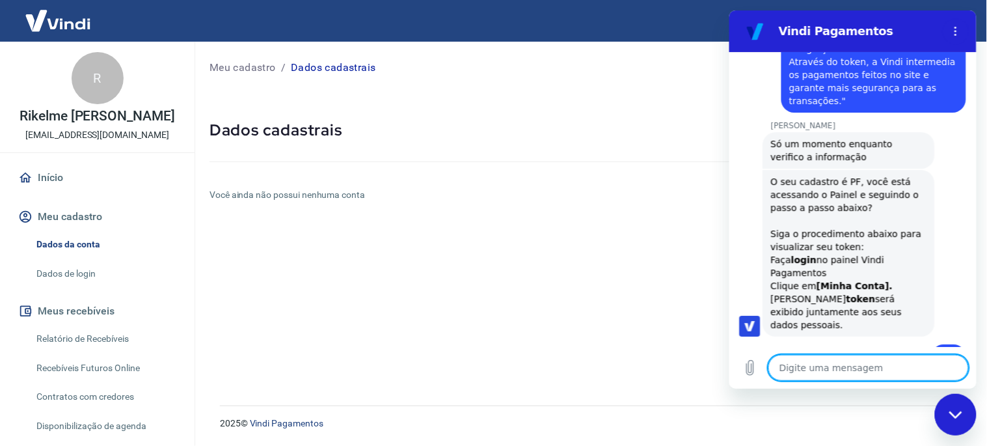
scroll to position [964, 0]
click at [745, 367] on icon "Carregar arquivo" at bounding box center [750, 367] width 16 height 16
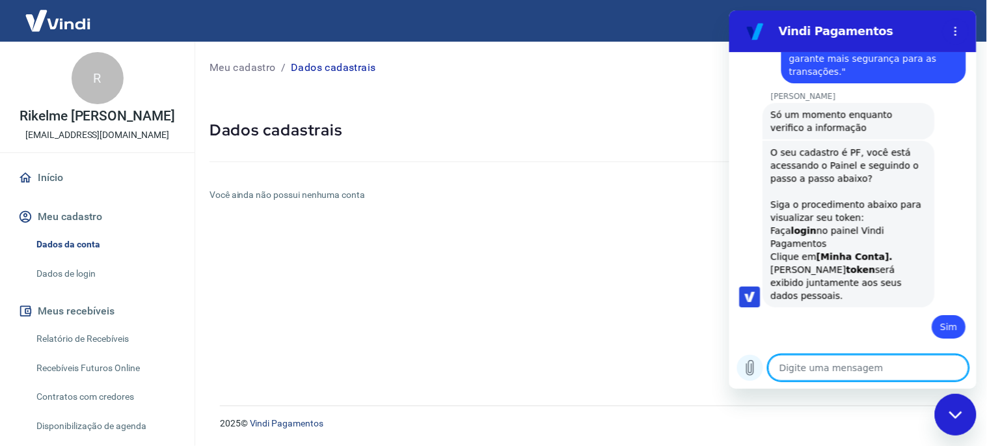
scroll to position [994, 0]
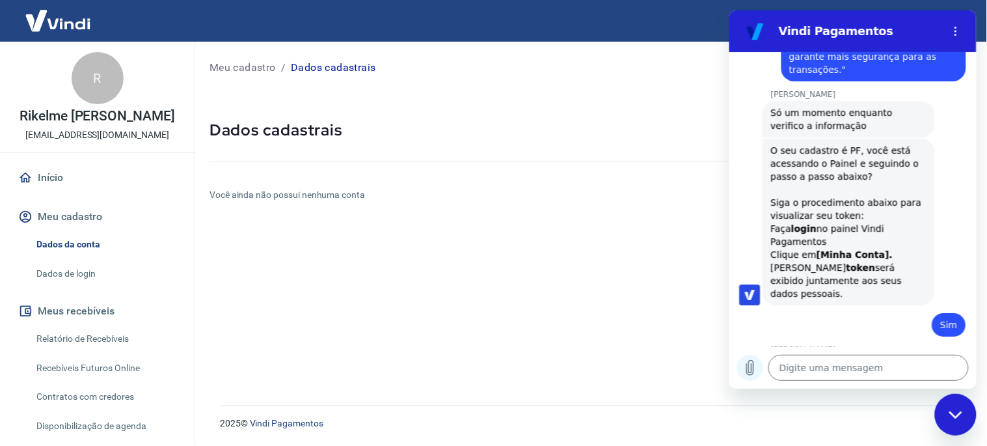
click at [754, 369] on icon "Carregar arquivo" at bounding box center [750, 367] width 16 height 16
click at [751, 369] on icon "Carregar arquivo" at bounding box center [749, 367] width 7 height 15
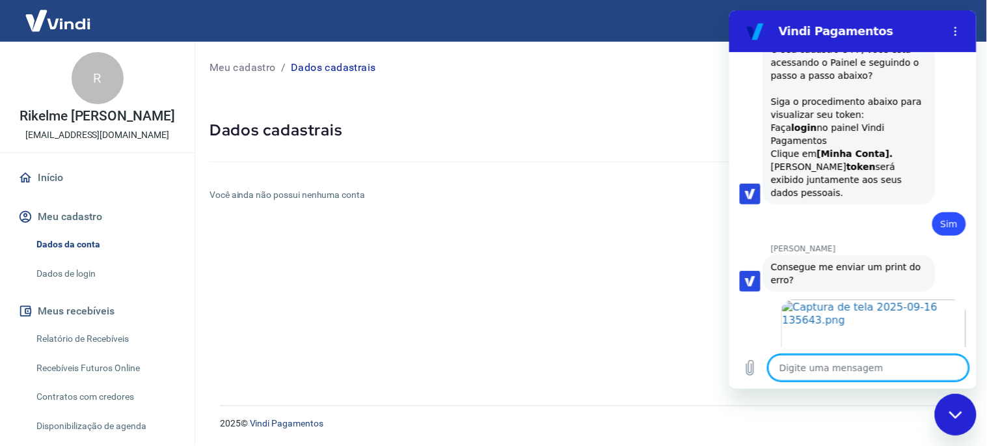
scroll to position [1097, 0]
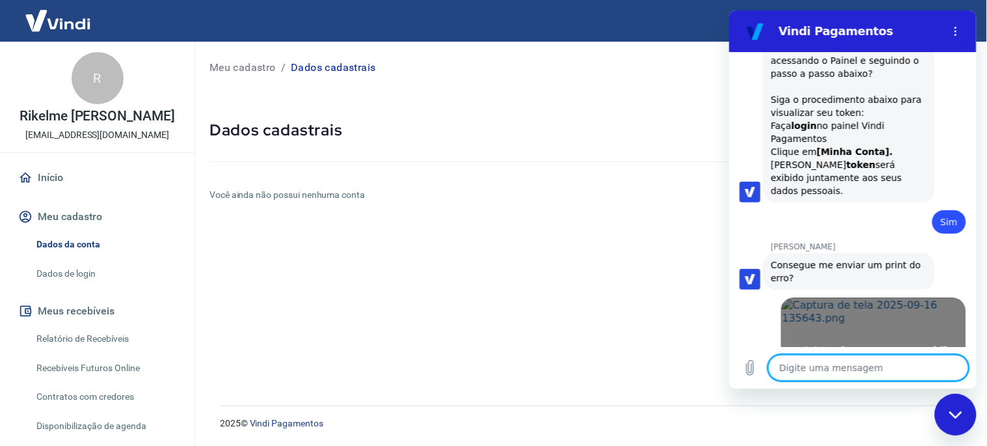
click at [851, 344] on span "Abrir em [GEOGRAPHIC_DATA]" at bounding box center [873, 349] width 149 height 10
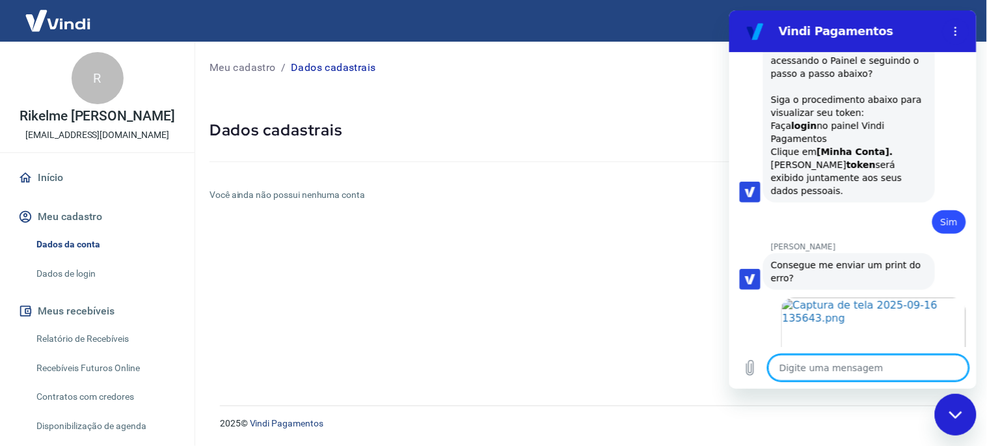
click at [806, 359] on textarea at bounding box center [868, 367] width 200 height 26
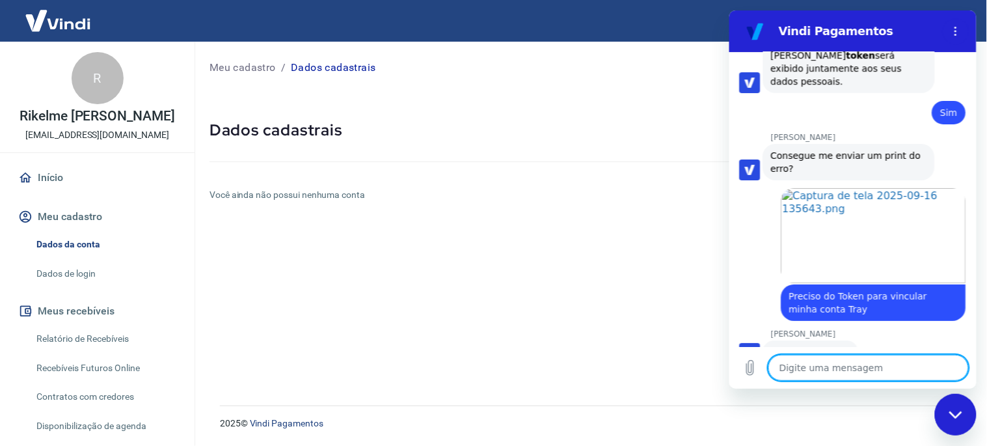
scroll to position [1209, 0]
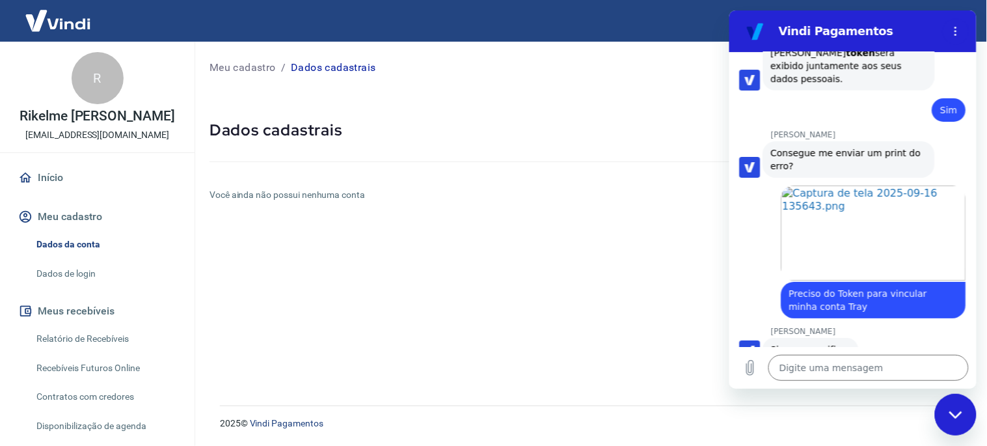
click at [511, 232] on div "Meu cadastro / Dados cadastrais Dados cadastrais Você ainda não possui nenhuma …" at bounding box center [590, 216] width 793 height 348
click at [878, 401] on div "Fechar janela de mensagens" at bounding box center [955, 413] width 39 height 39
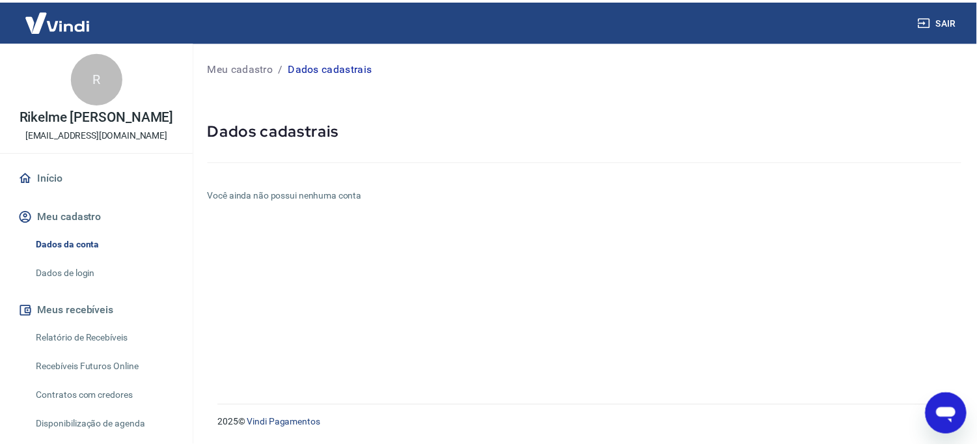
scroll to position [70, 0]
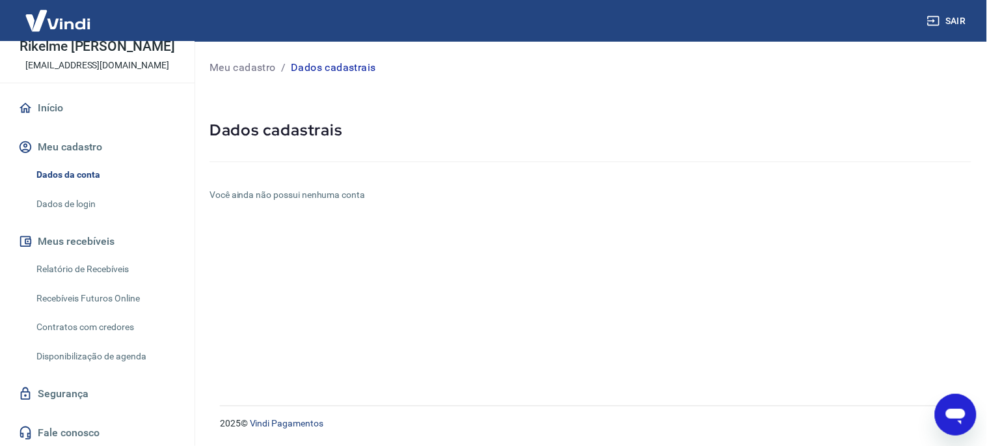
click at [277, 197] on h6 "Você ainda não possui nenhuma conta" at bounding box center [591, 195] width 762 height 14
click at [78, 206] on link "Dados de login" at bounding box center [105, 204] width 148 height 27
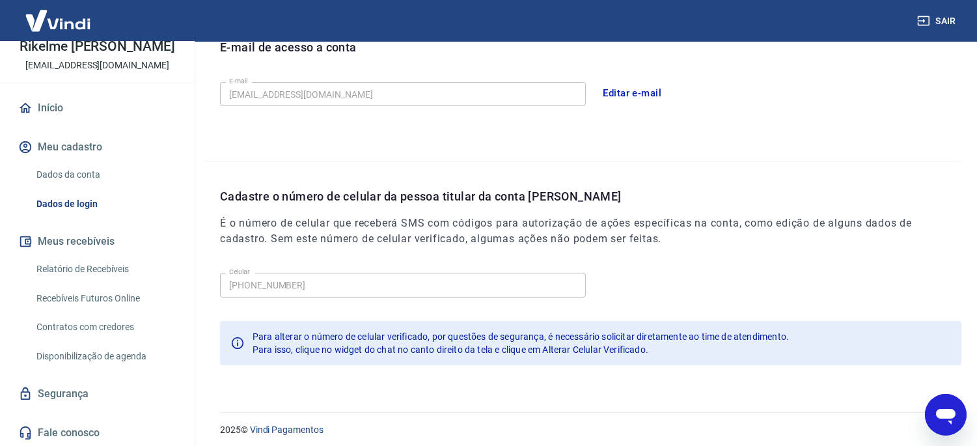
scroll to position [387, 0]
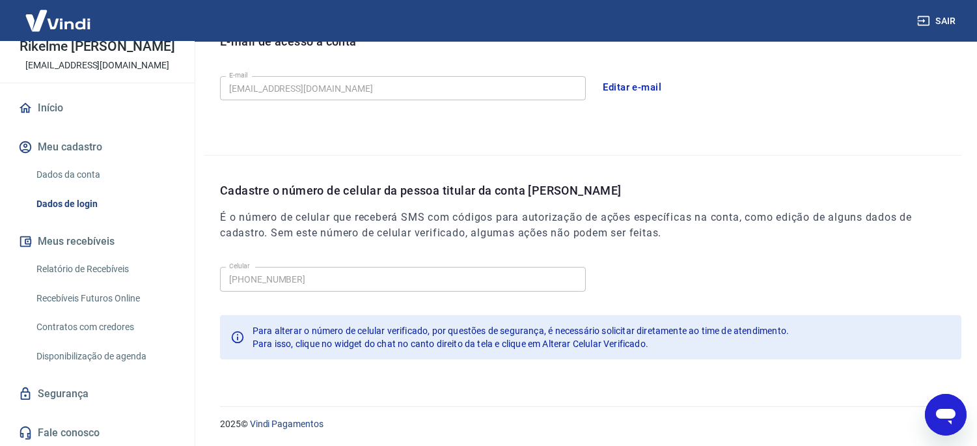
click at [47, 113] on link "Início" at bounding box center [97, 108] width 163 height 29
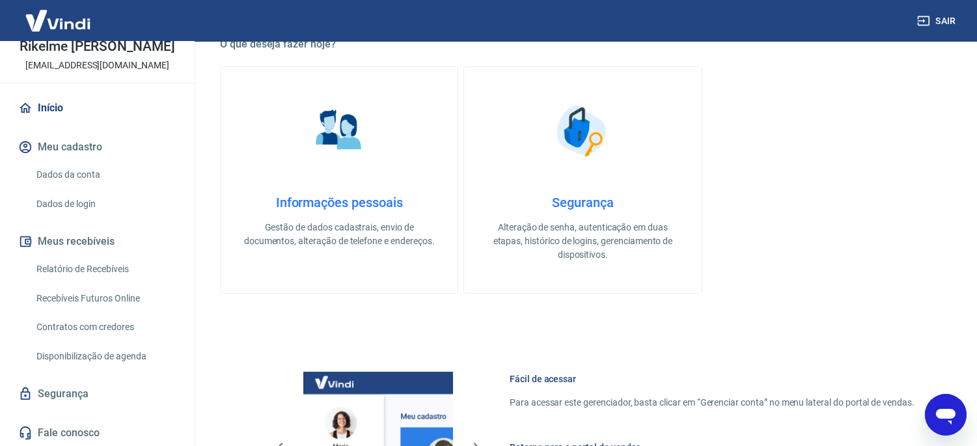
scroll to position [729, 0]
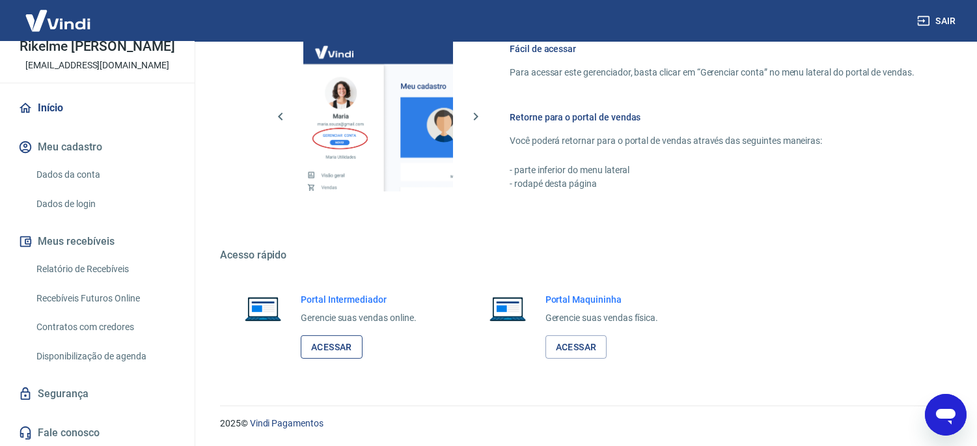
click at [326, 349] on link "Acessar" at bounding box center [332, 347] width 62 height 24
click at [878, 401] on icon "Abrir janela de mensagens" at bounding box center [945, 416] width 20 height 16
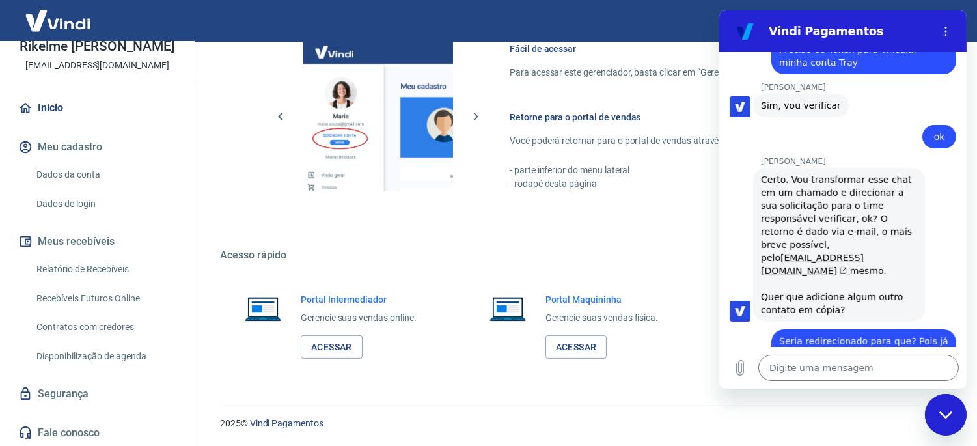
scroll to position [1521, 0]
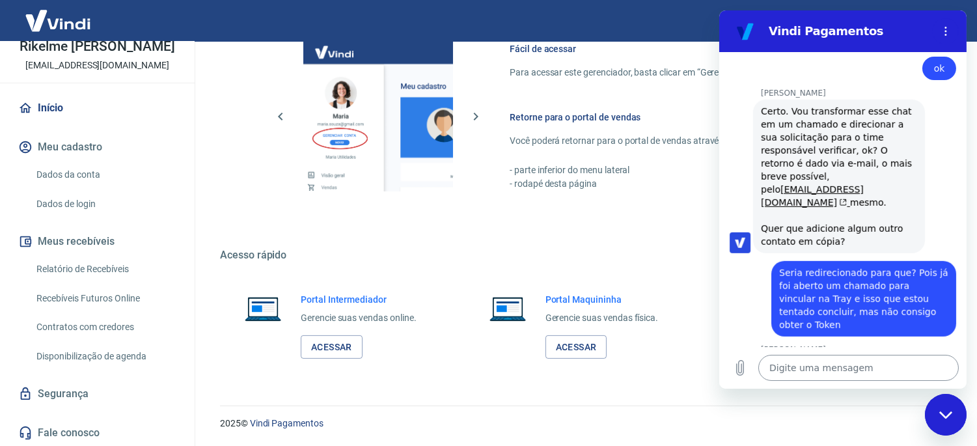
click at [818, 369] on textarea at bounding box center [857, 368] width 200 height 26
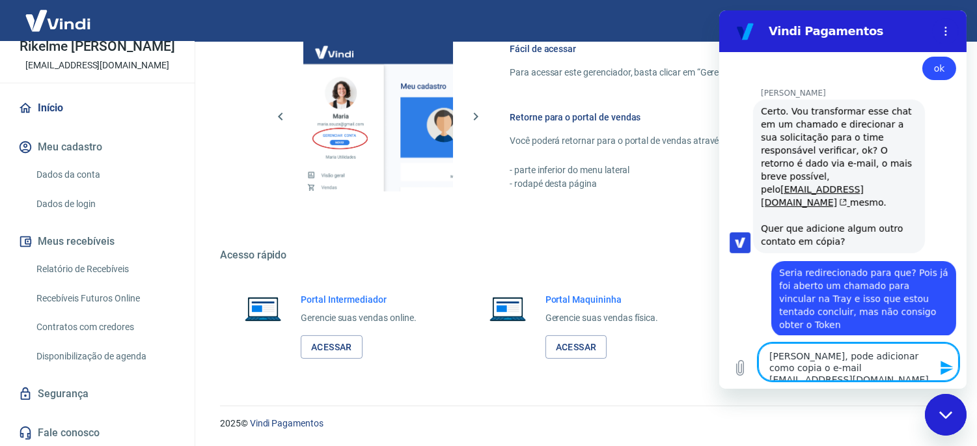
click at [878, 372] on icon "Enviar mensagem" at bounding box center [946, 368] width 16 height 16
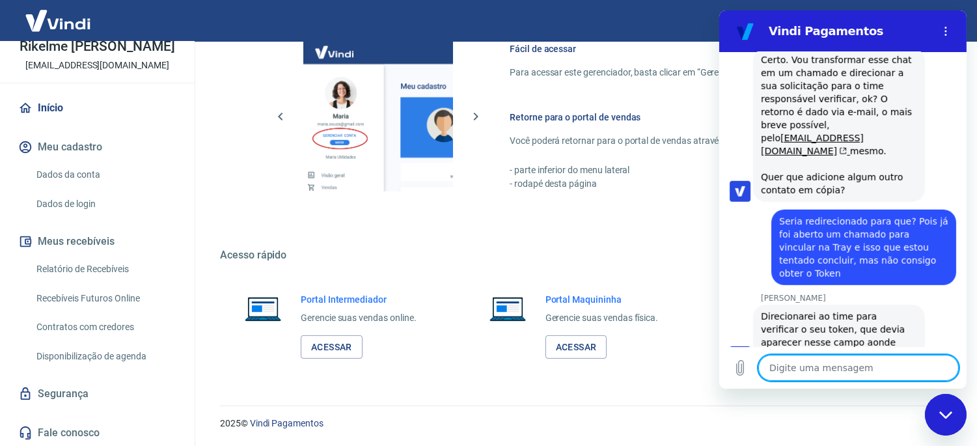
scroll to position [1653, 0]
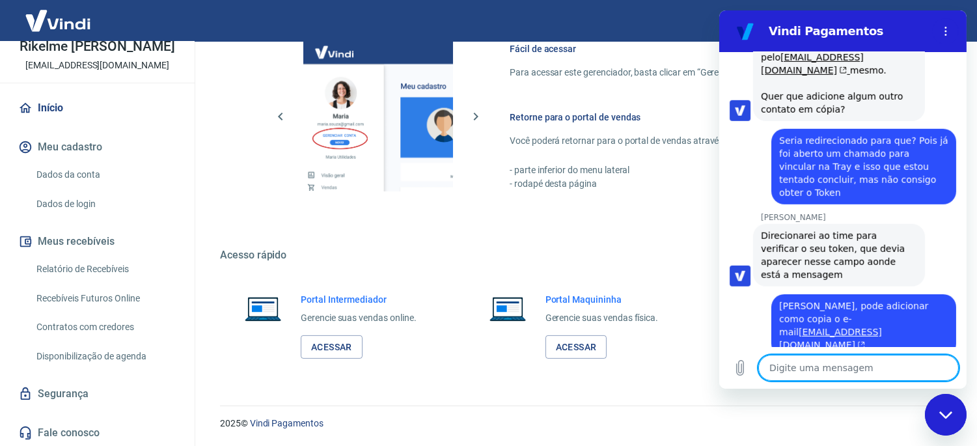
paste textarea "[URL][DOMAIN_NAME]"
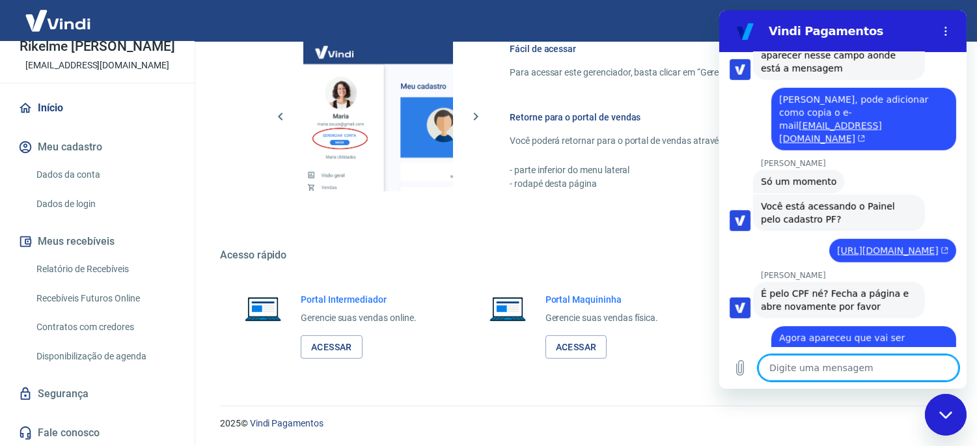
scroll to position [1892, 0]
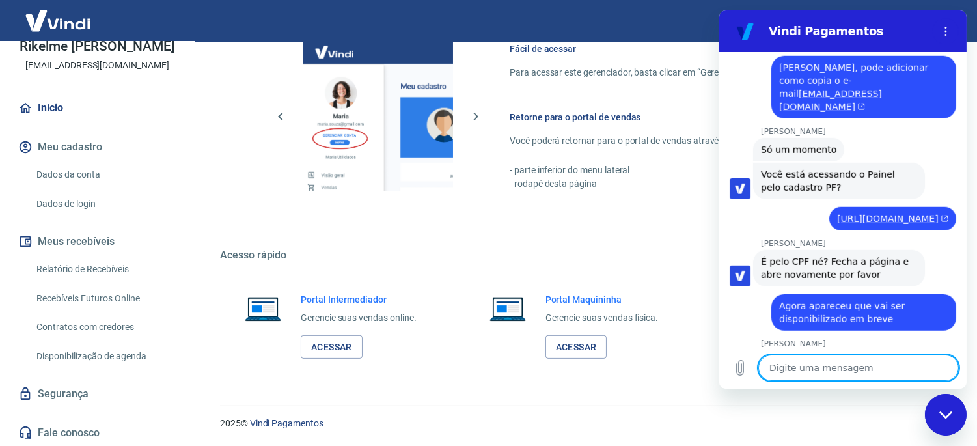
click at [828, 360] on textarea at bounding box center [857, 368] width 200 height 26
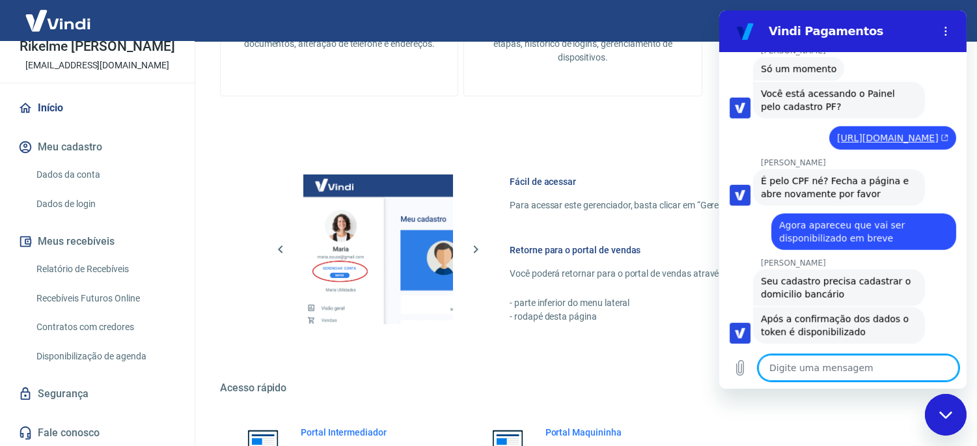
scroll to position [1947, 0]
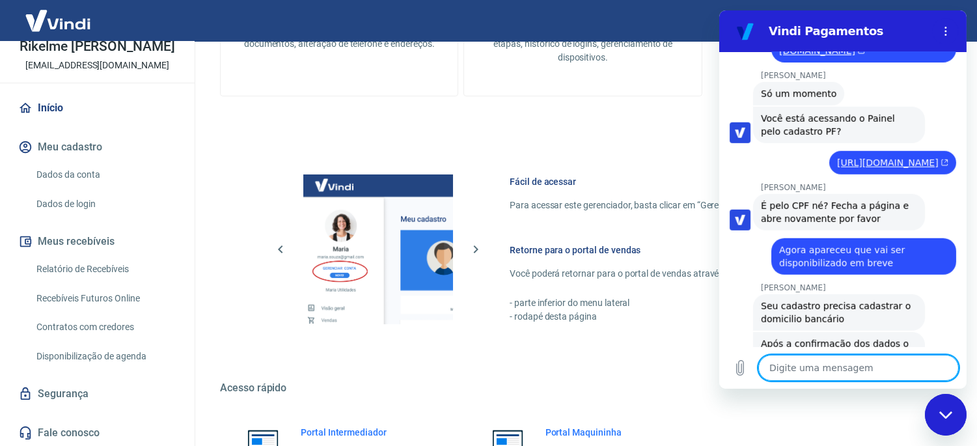
click at [860, 368] on textarea at bounding box center [857, 368] width 200 height 26
click at [745, 368] on icon "Carregar arquivo" at bounding box center [739, 368] width 16 height 16
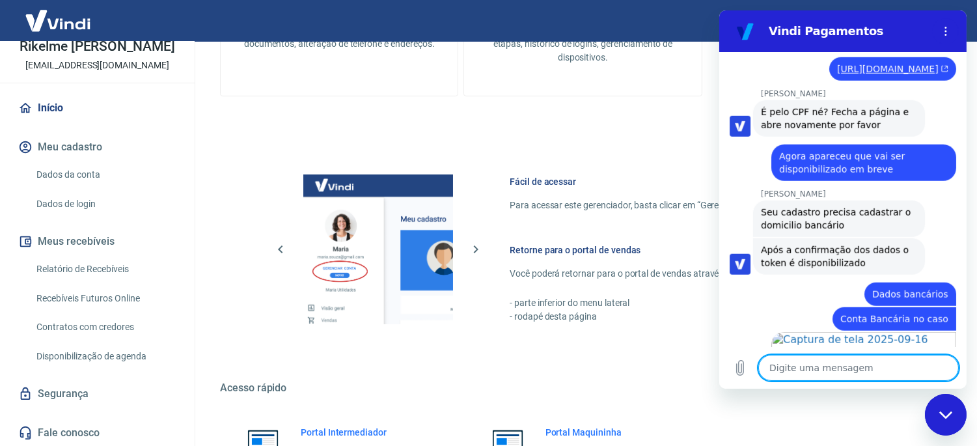
scroll to position [2044, 0]
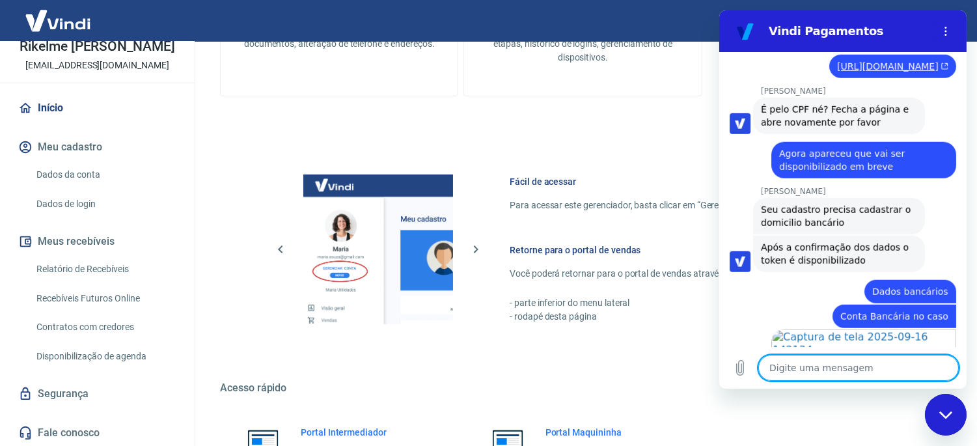
click at [850, 360] on textarea at bounding box center [857, 368] width 200 height 26
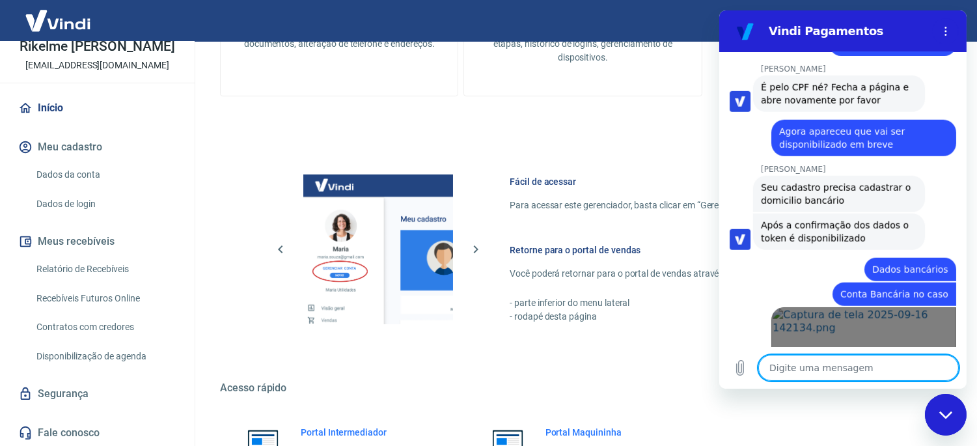
scroll to position [2068, 0]
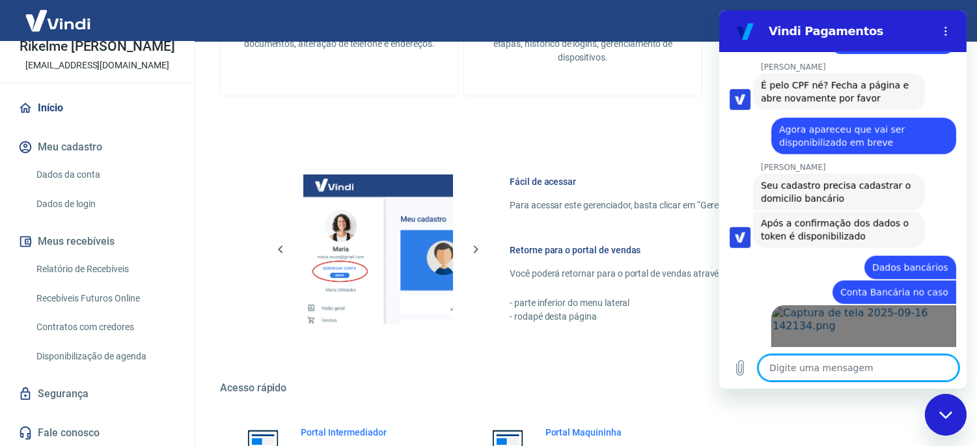
click at [855, 305] on link "Abrir em [GEOGRAPHIC_DATA]" at bounding box center [862, 352] width 185 height 95
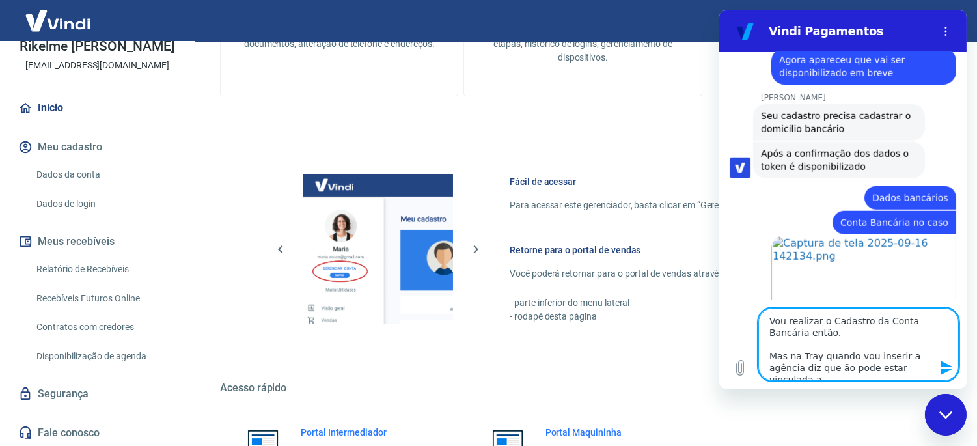
scroll to position [5, 0]
click at [834, 357] on textarea "Vou realizar o Cadastro da Conta Bancária então. Mas na Tray quando vou inserir…" at bounding box center [857, 344] width 200 height 73
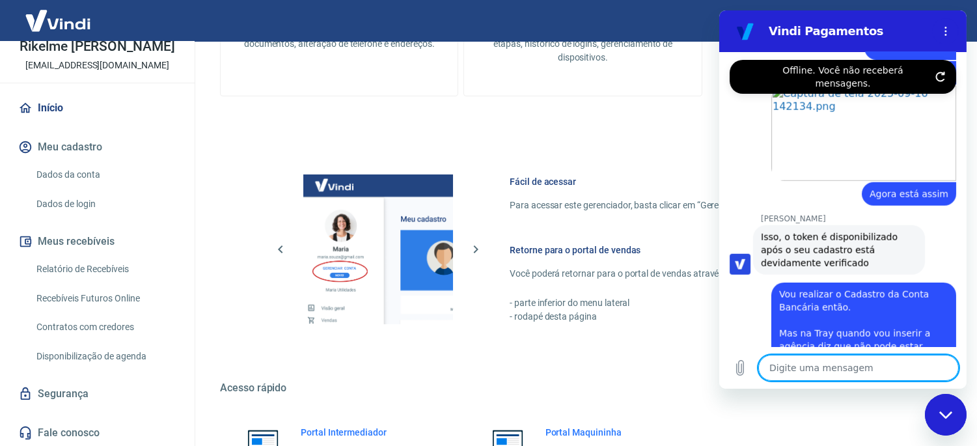
scroll to position [2289, 0]
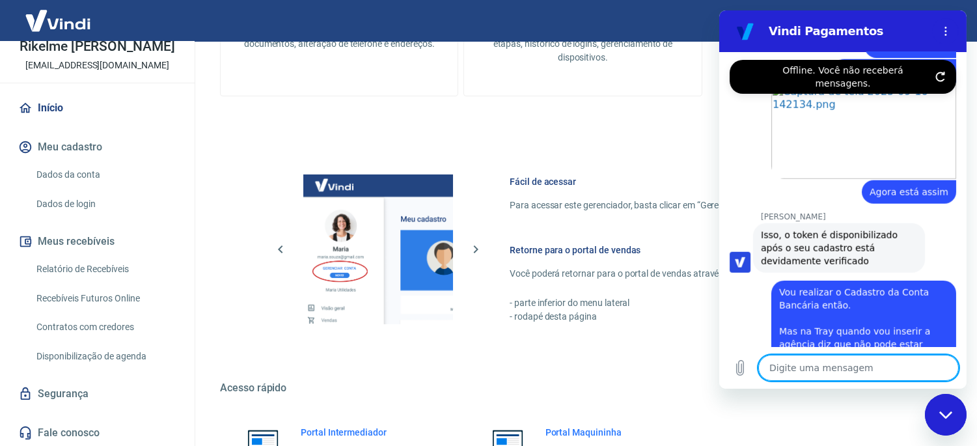
click at [817, 372] on textarea at bounding box center [857, 368] width 200 height 26
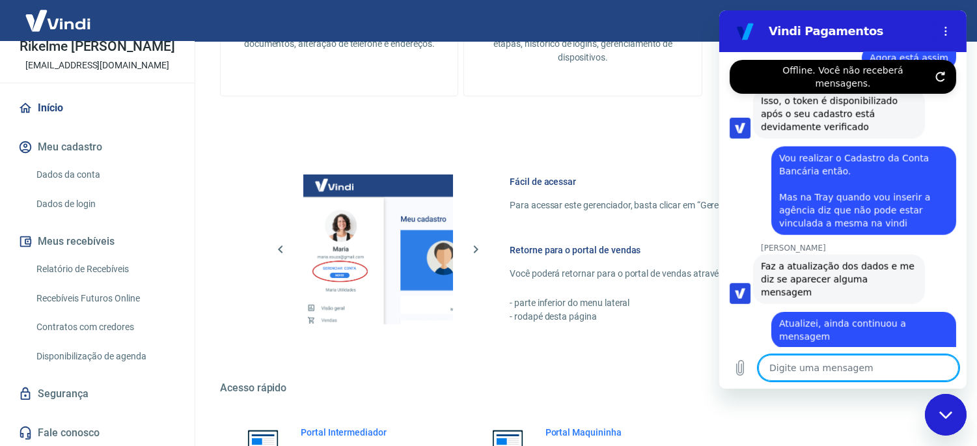
scroll to position [2426, 0]
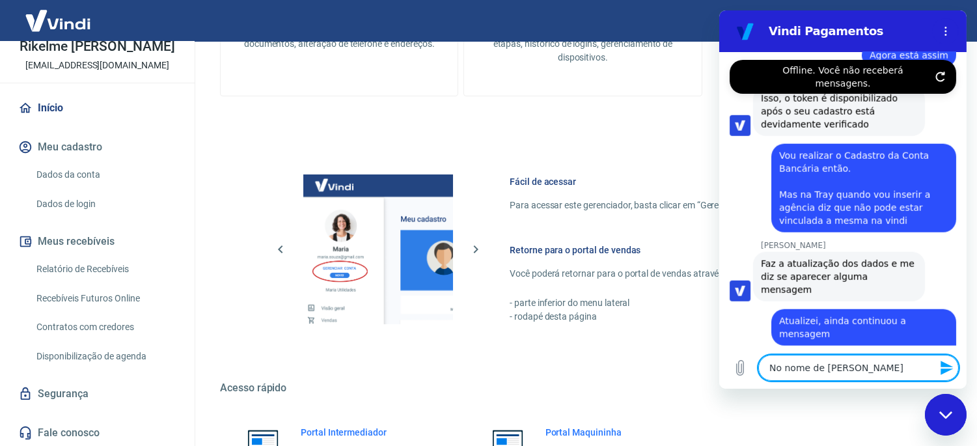
drag, startPoint x: 845, startPoint y: 367, endPoint x: 830, endPoint y: 375, distance: 16.3
click at [830, 375] on textarea "No nome de Riquelme José da Silva" at bounding box center [857, 368] width 200 height 26
click at [878, 374] on icon "Enviar mensagem" at bounding box center [946, 368] width 16 height 16
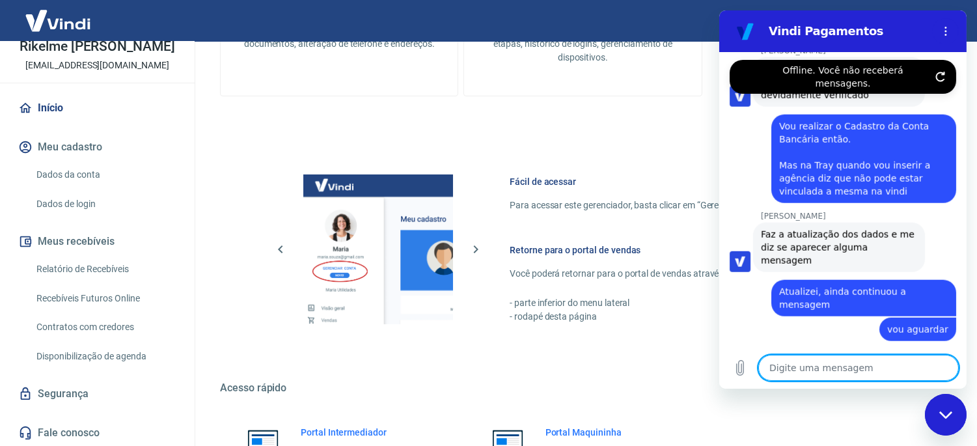
scroll to position [2457, 0]
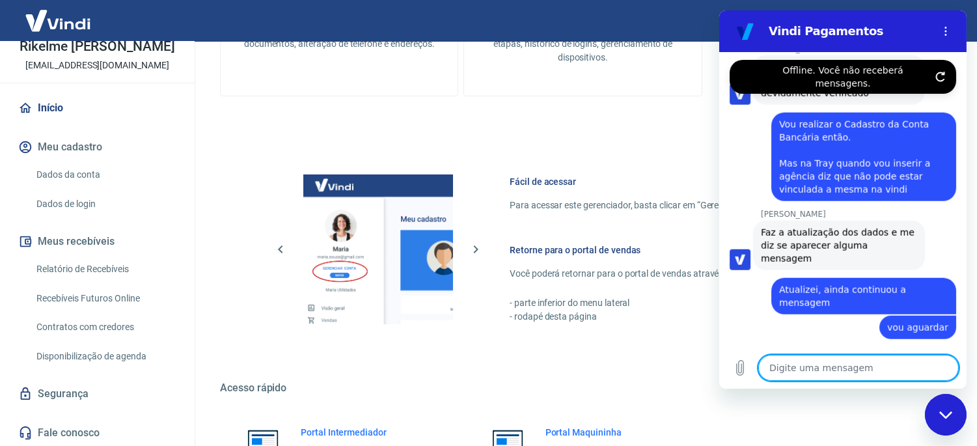
click at [791, 378] on textarea at bounding box center [857, 368] width 200 height 26
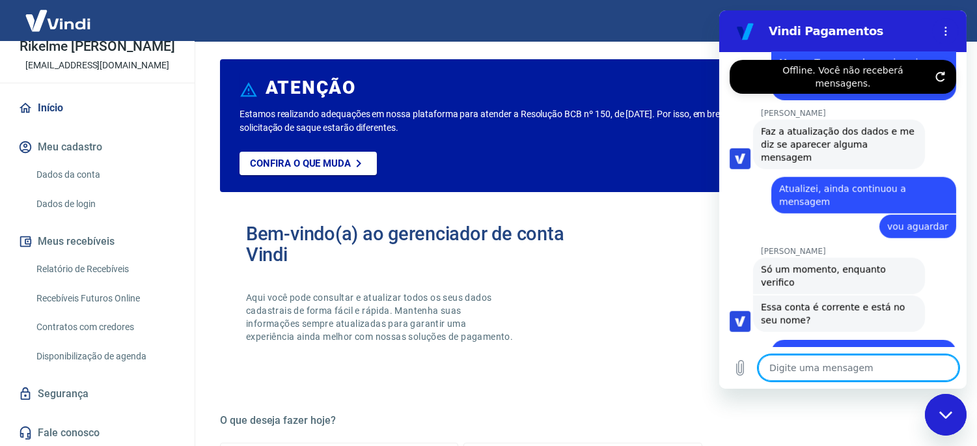
scroll to position [7, 0]
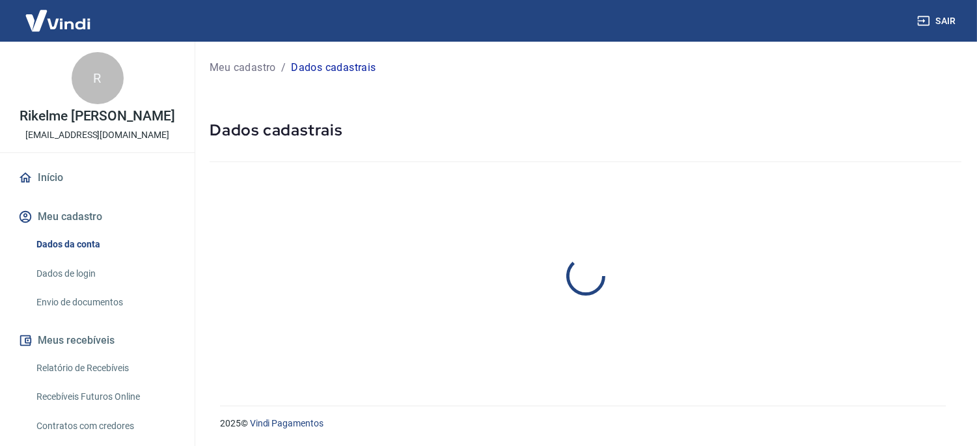
select select "MG"
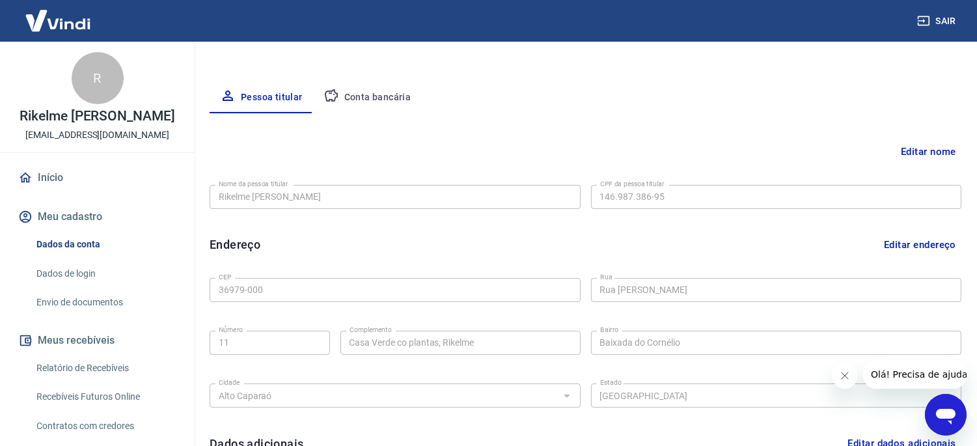
click at [357, 105] on button "Conta bancária" at bounding box center [367, 97] width 109 height 31
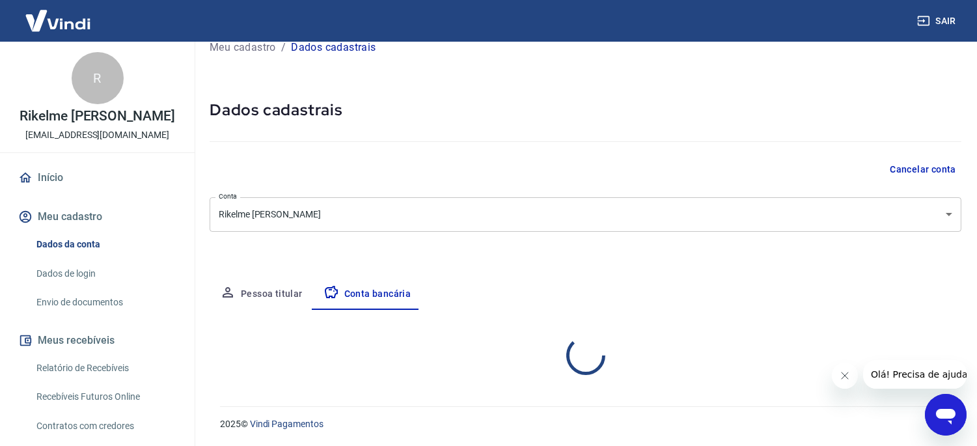
scroll to position [146, 0]
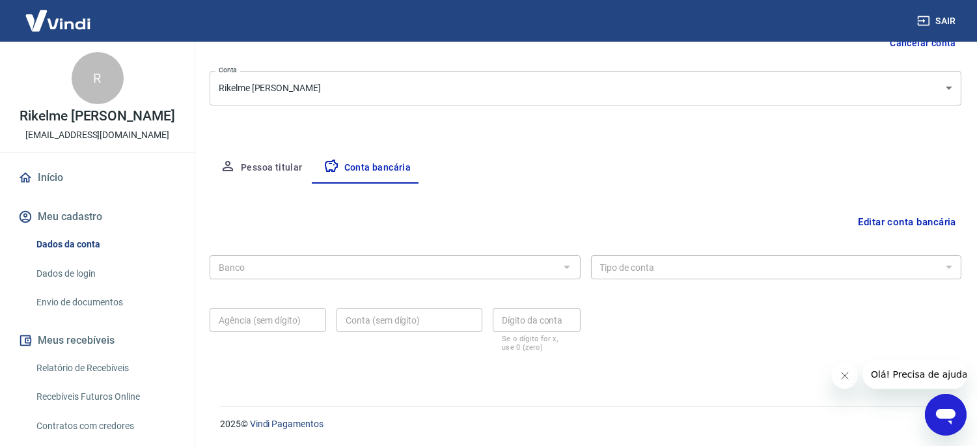
click at [268, 256] on div "Banco" at bounding box center [395, 267] width 371 height 24
click at [872, 212] on button "Editar conta bancária" at bounding box center [906, 222] width 109 height 25
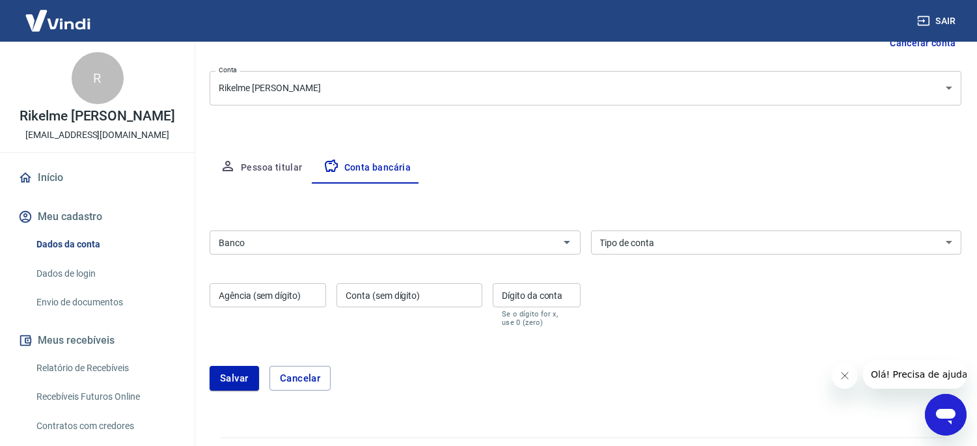
click at [336, 247] on input "Banco" at bounding box center [384, 242] width 342 height 16
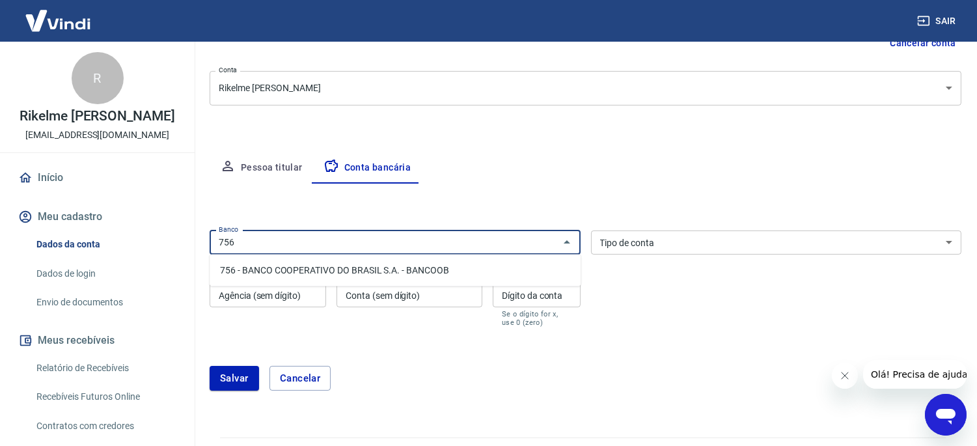
click at [333, 269] on li "756 - BANCO COOPERATIVO DO BRASIL S.A. - BANCOOB" at bounding box center [395, 270] width 371 height 21
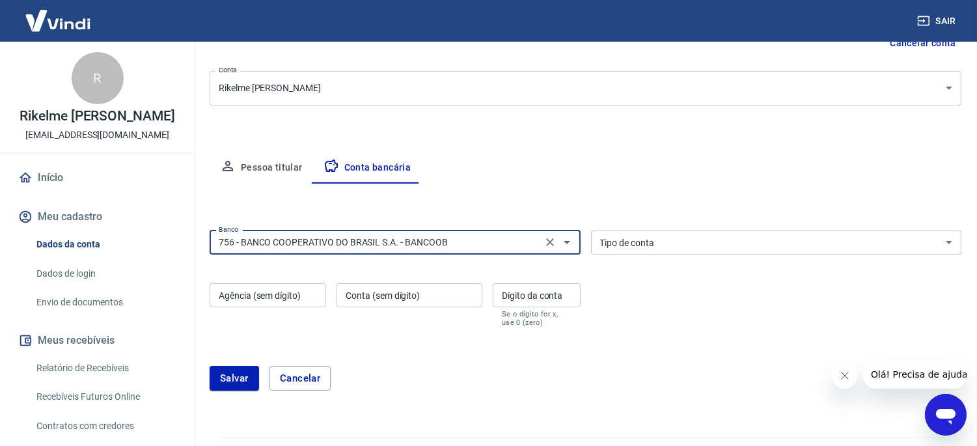
type input "756 - BANCO COOPERATIVO DO BRASIL S.A. - BANCOOB"
click at [630, 242] on div "Tipo de conta Conta Corrente Conta Poupança Tipo de conta" at bounding box center [776, 242] width 371 height 24
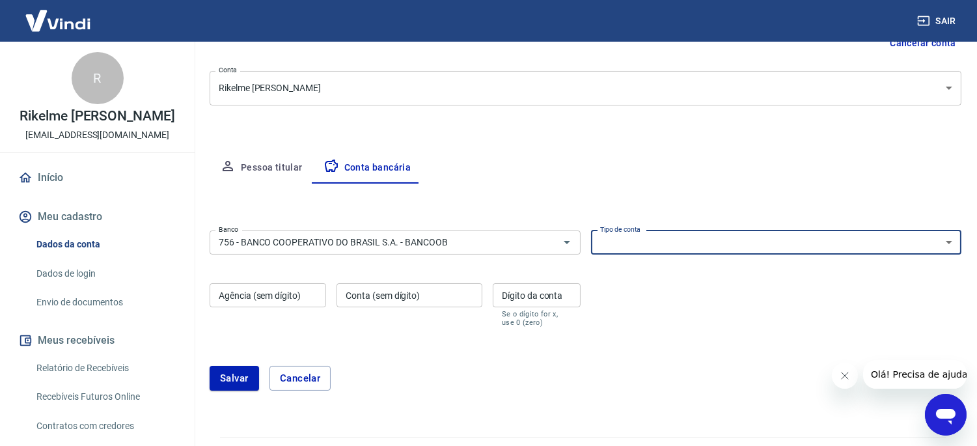
select select "1"
click at [591, 230] on select "Conta Corrente Conta Poupança" at bounding box center [776, 242] width 371 height 24
click at [297, 290] on input "Agência (sem dígito)" at bounding box center [268, 295] width 116 height 24
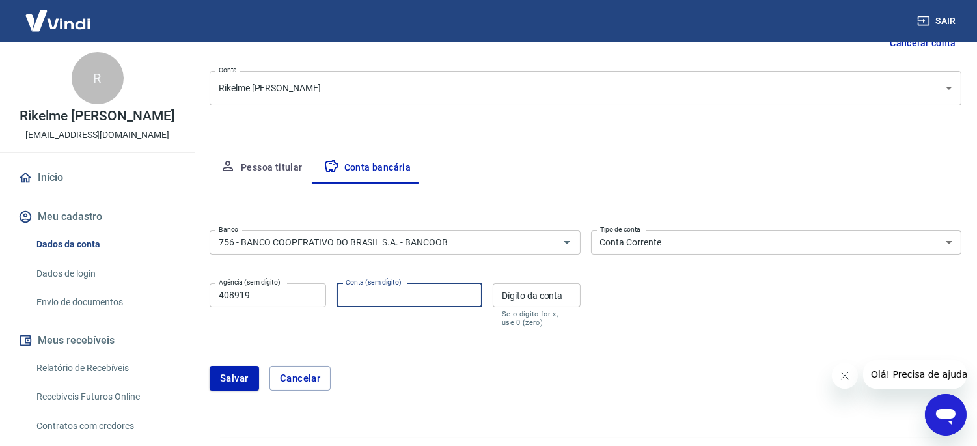
click at [429, 297] on input "Conta (sem dígito)" at bounding box center [409, 295] width 146 height 24
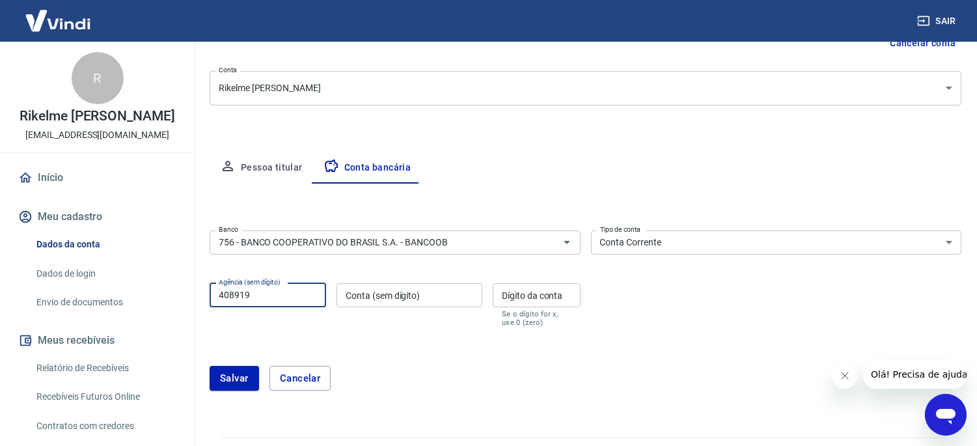
drag, startPoint x: 268, startPoint y: 298, endPoint x: 178, endPoint y: 288, distance: 91.0
click at [185, 290] on div "Sair R Rikelme José Da Silva rikelmejosedasilva78@gmail.com Início Meu cadastro…" at bounding box center [488, 77] width 977 height 446
type input "3118"
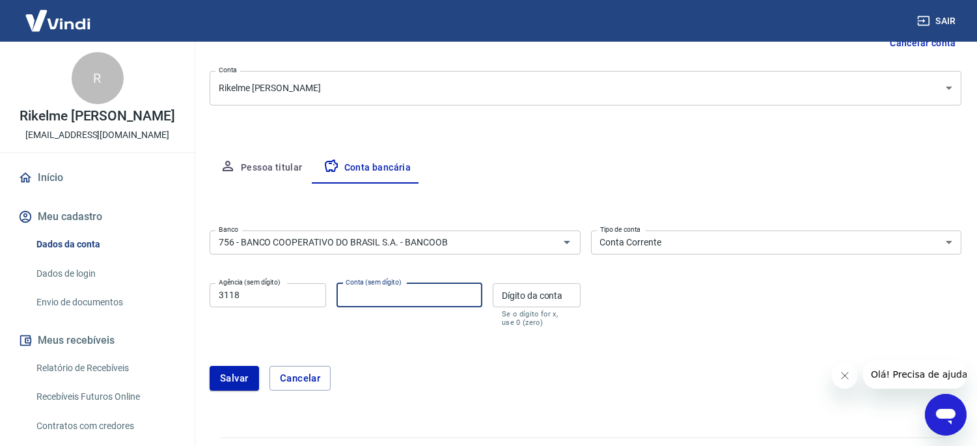
click at [401, 293] on input "Conta (sem dígito)" at bounding box center [409, 295] width 146 height 24
type input "408919"
click at [514, 294] on input "Dígito da conta" at bounding box center [536, 295] width 87 height 24
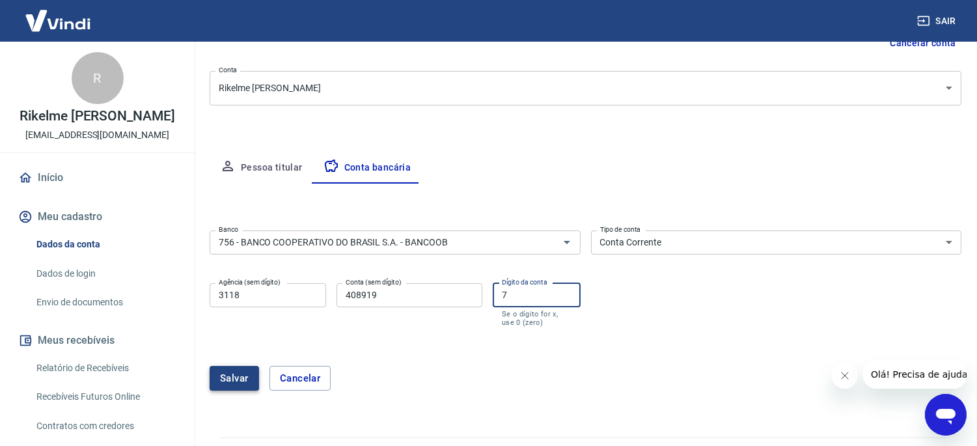
type input "7"
click at [239, 383] on button "Salvar" at bounding box center [234, 378] width 49 height 25
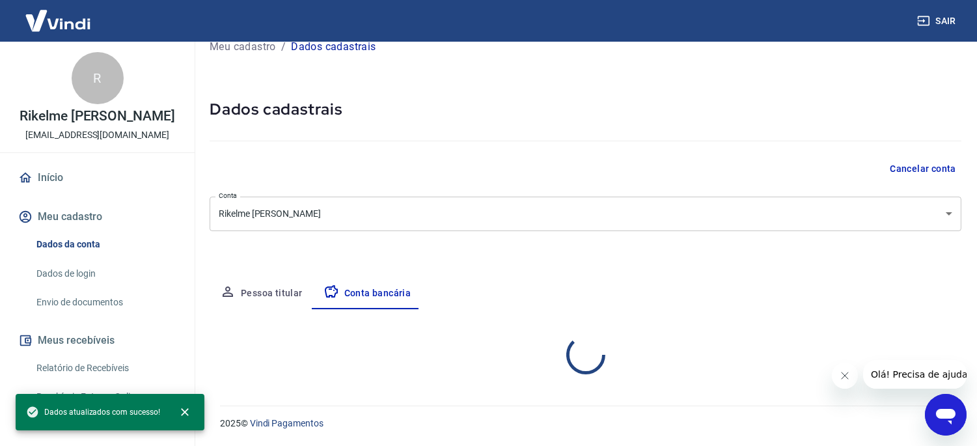
select select "1"
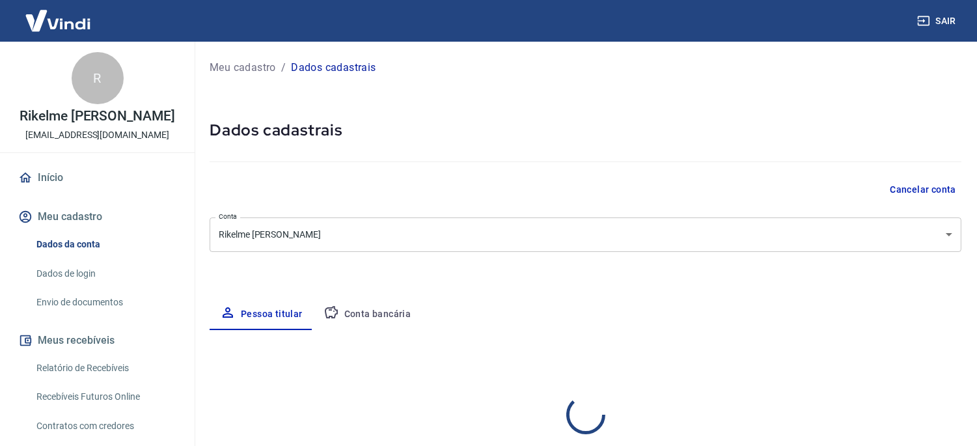
select select "MG"
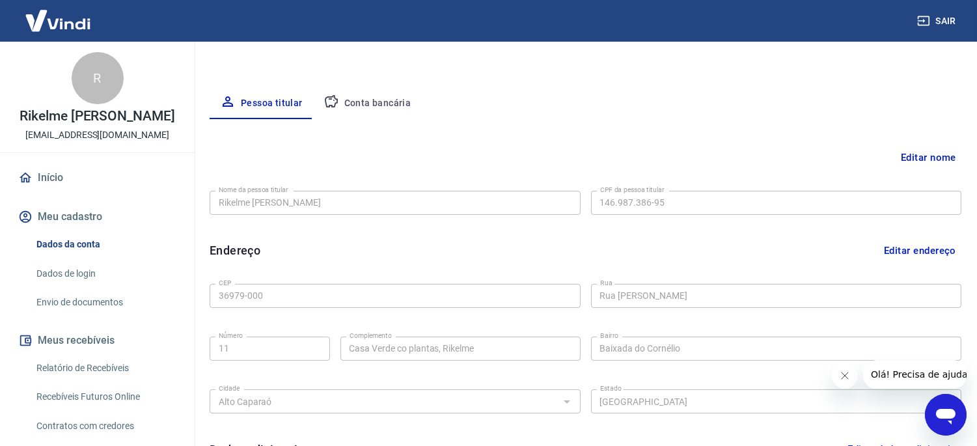
scroll to position [289, 0]
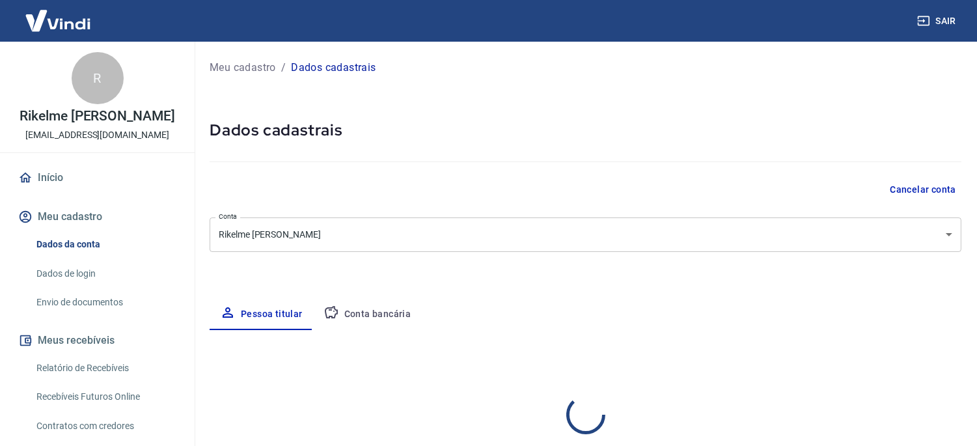
select select "MG"
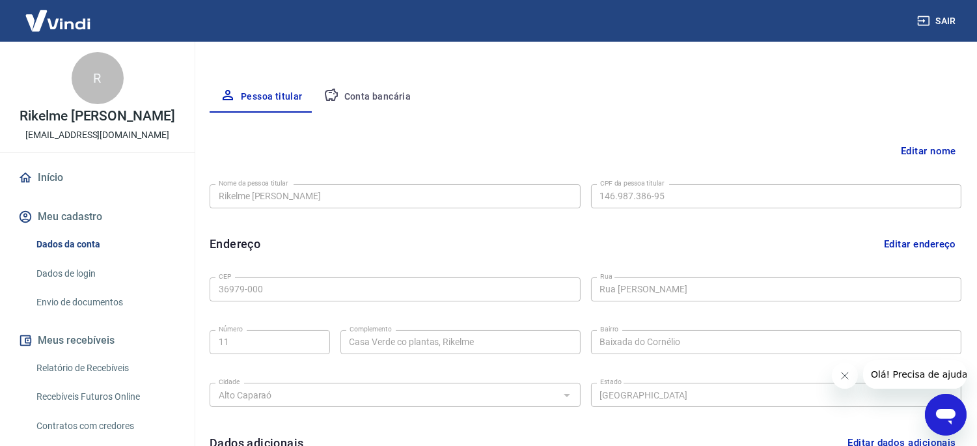
scroll to position [217, 0]
drag, startPoint x: 915, startPoint y: 140, endPoint x: 932, endPoint y: 73, distance: 69.3
click at [934, 74] on div "Meu cadastro / Dados cadastrais Dados cadastrais Cancelar conta Conta Rikelme J…" at bounding box center [585, 192] width 783 height 735
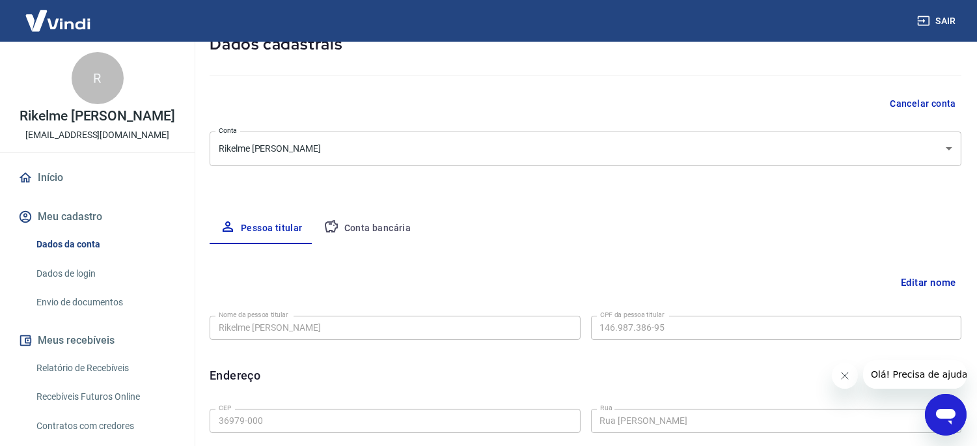
scroll to position [72, 0]
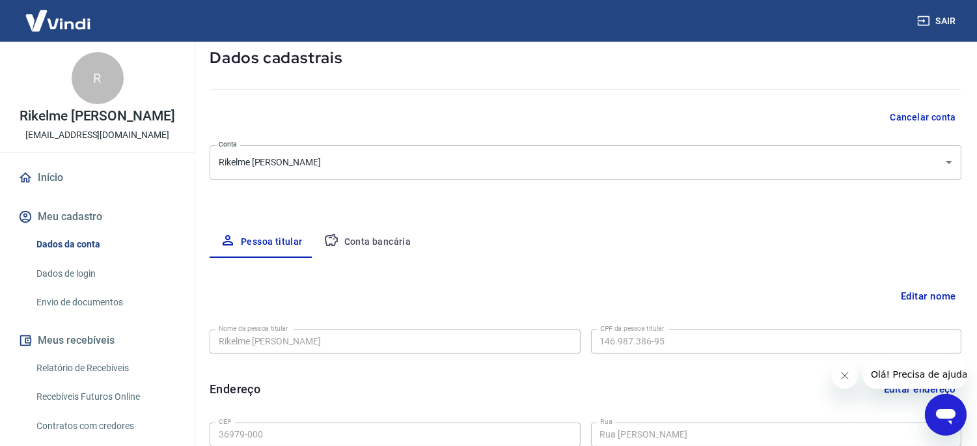
click at [936, 409] on icon "Abrir janela de mensagens" at bounding box center [945, 416] width 20 height 16
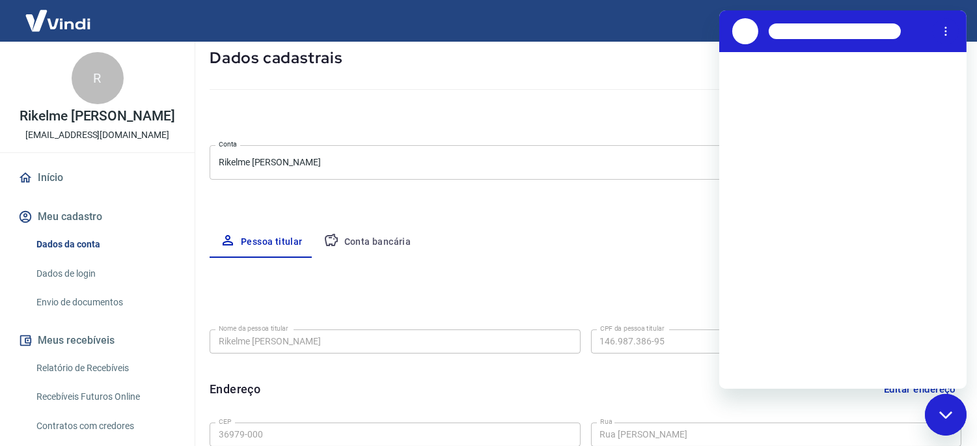
scroll to position [0, 0]
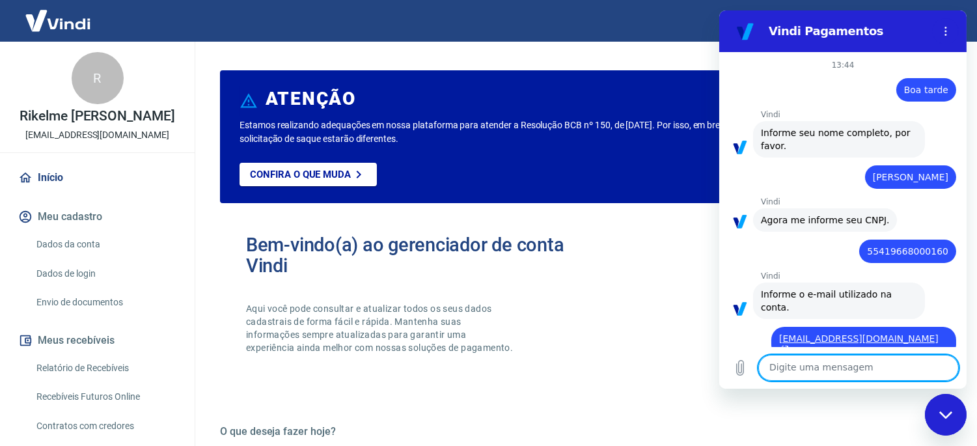
scroll to position [2558, 0]
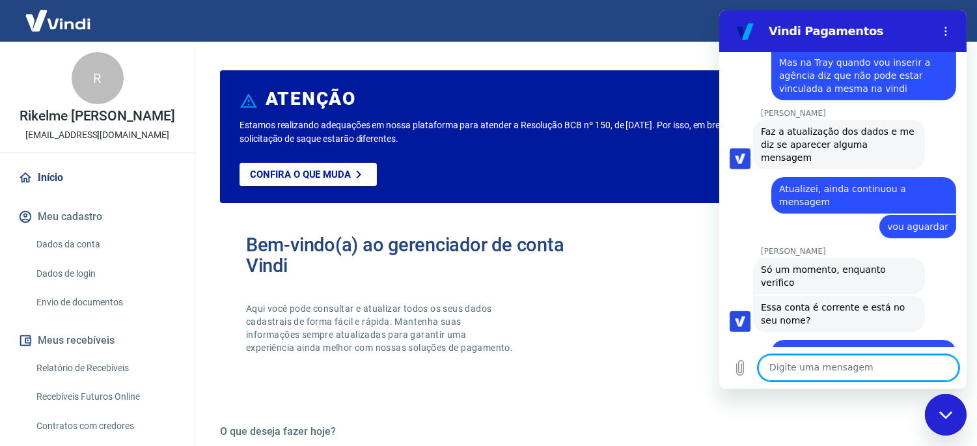
scroll to position [387, 0]
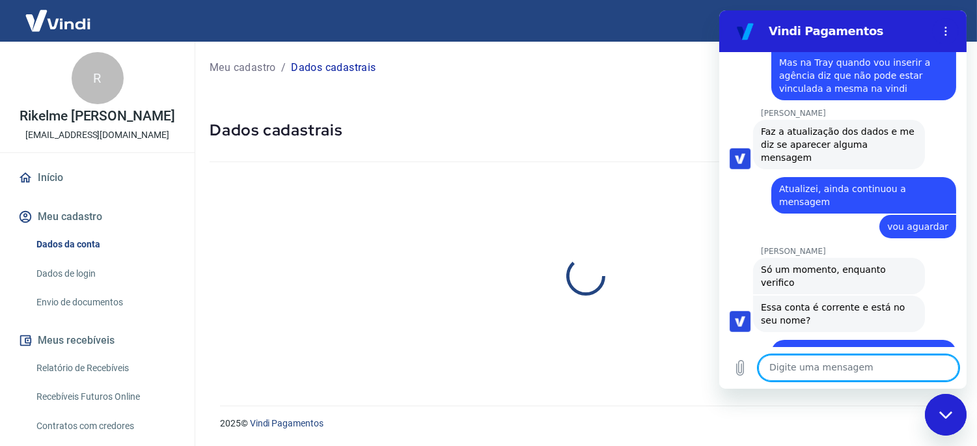
select select "MG"
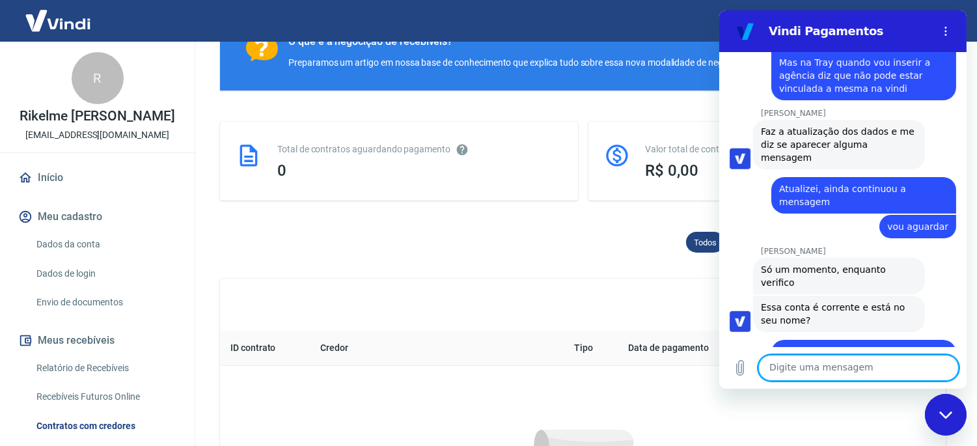
scroll to position [610, 0]
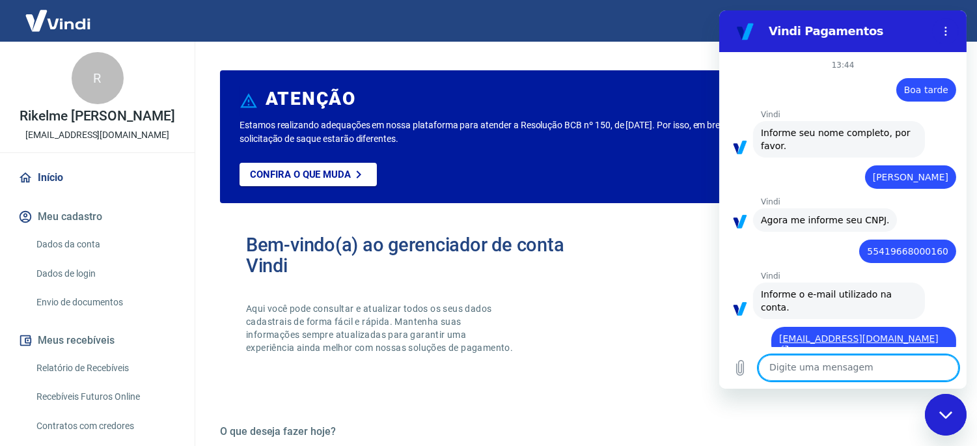
scroll to position [2558, 0]
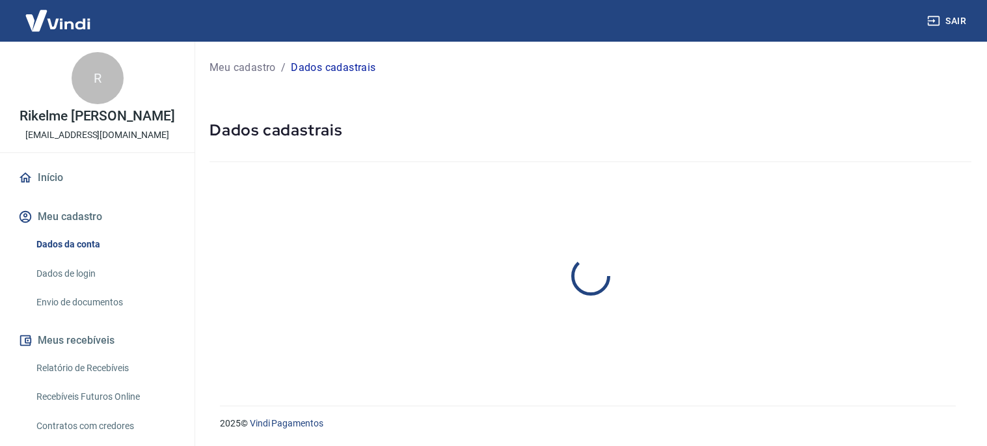
select select "MG"
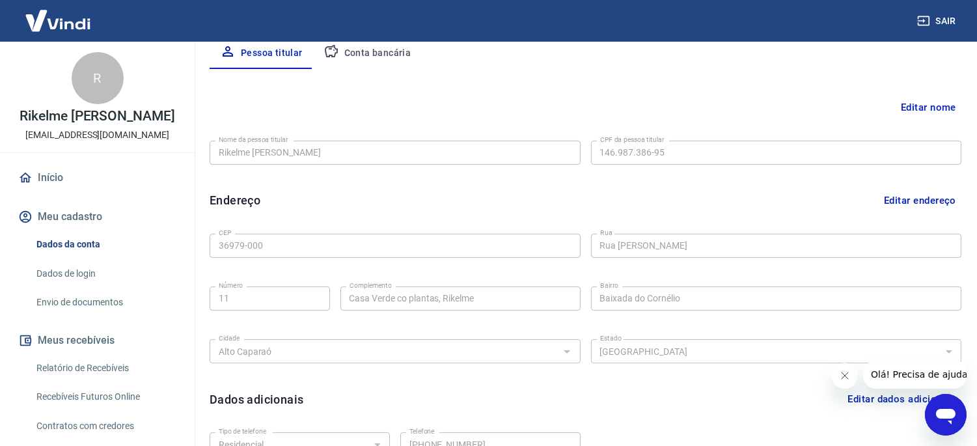
click at [936, 414] on icon "Abrir janela de mensagens" at bounding box center [945, 416] width 20 height 16
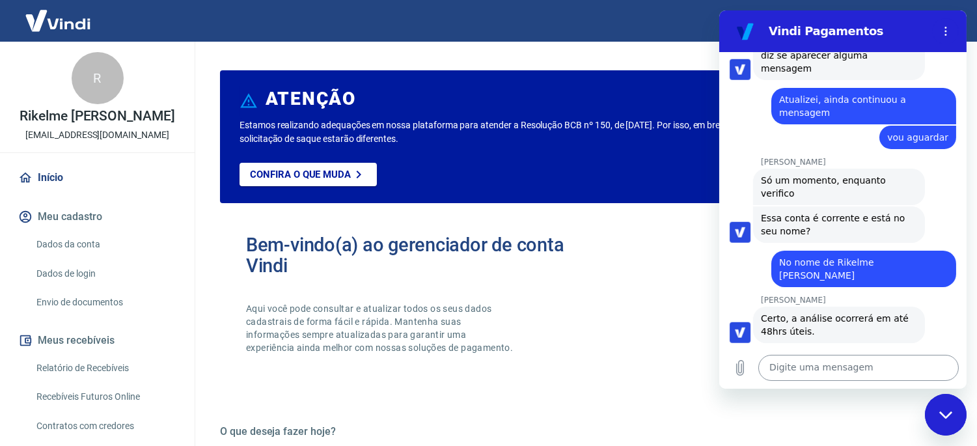
click at [821, 372] on textarea at bounding box center [857, 368] width 200 height 26
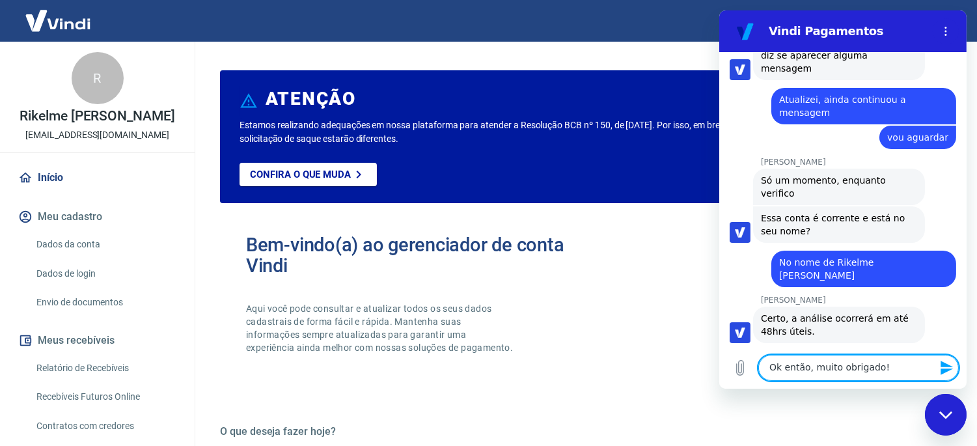
type textarea "Ok então, muito obrigado!!"
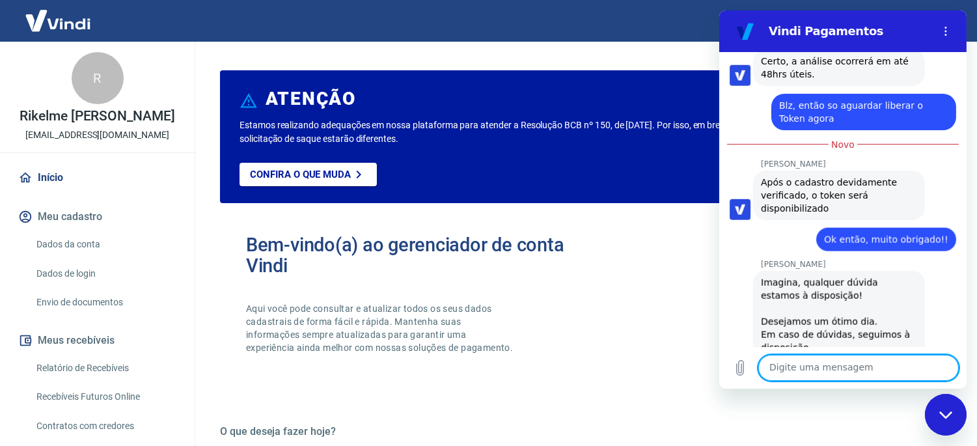
scroll to position [2976, 0]
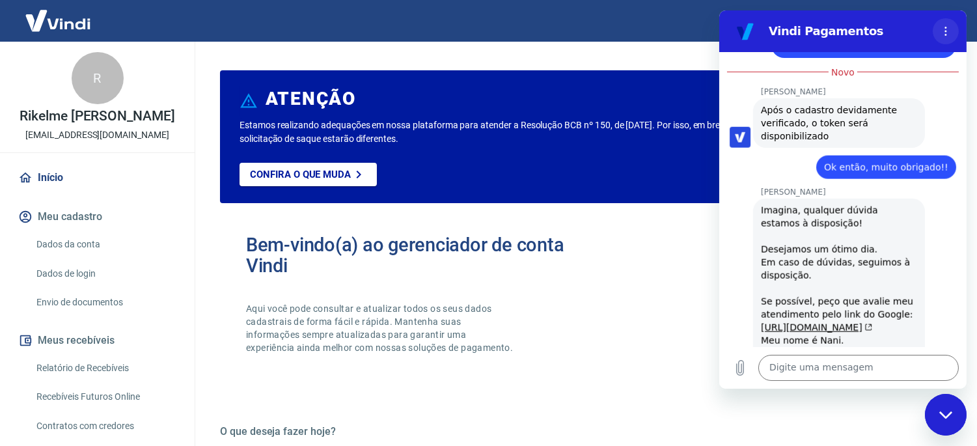
click at [942, 32] on icon "Menu de opções" at bounding box center [945, 31] width 10 height 10
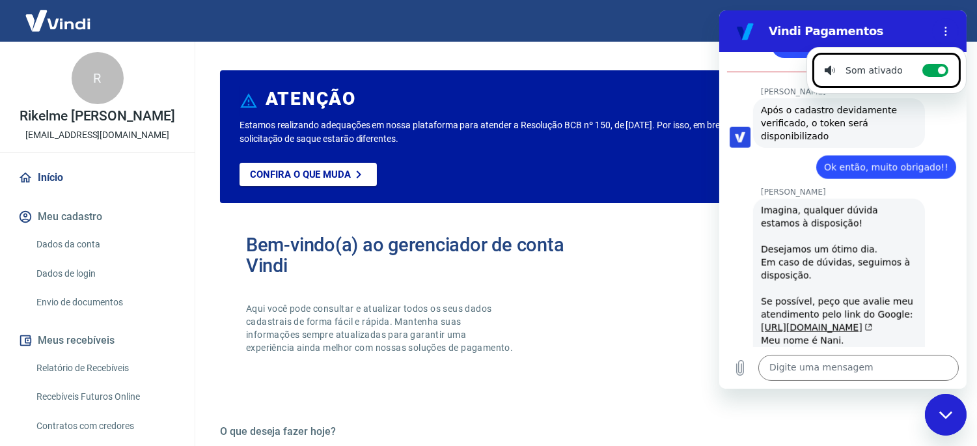
click at [614, 293] on div "Bem-vindo(a) ao gerenciador de conta Vindi Aqui você pode consultar e atualizar…" at bounding box center [583, 305] width 726 height 185
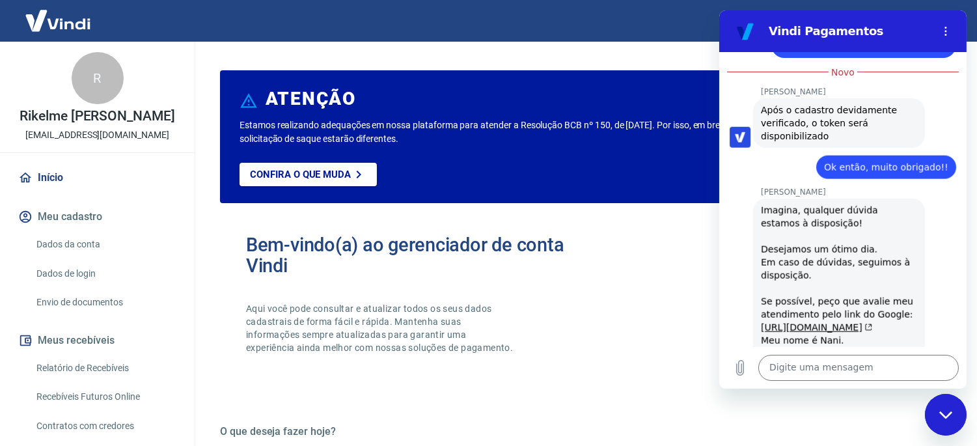
click at [645, 308] on div "Bem-vindo(a) ao gerenciador de conta Vindi Aqui você pode consultar e atualizar…" at bounding box center [583, 305] width 726 height 185
